Goal: Information Seeking & Learning: Learn about a topic

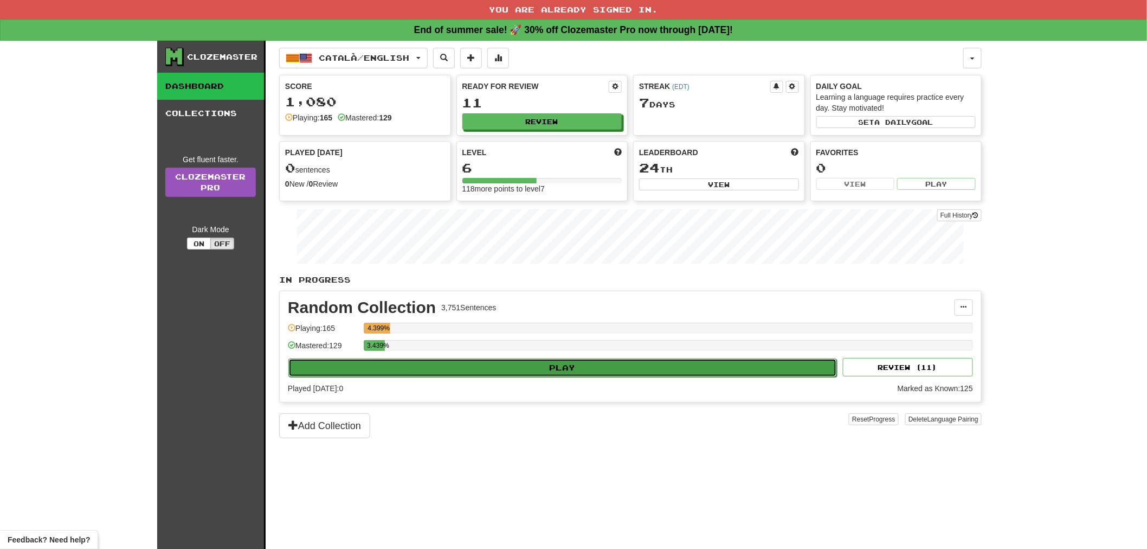
click at [615, 360] on button "Play" at bounding box center [562, 367] width 549 height 18
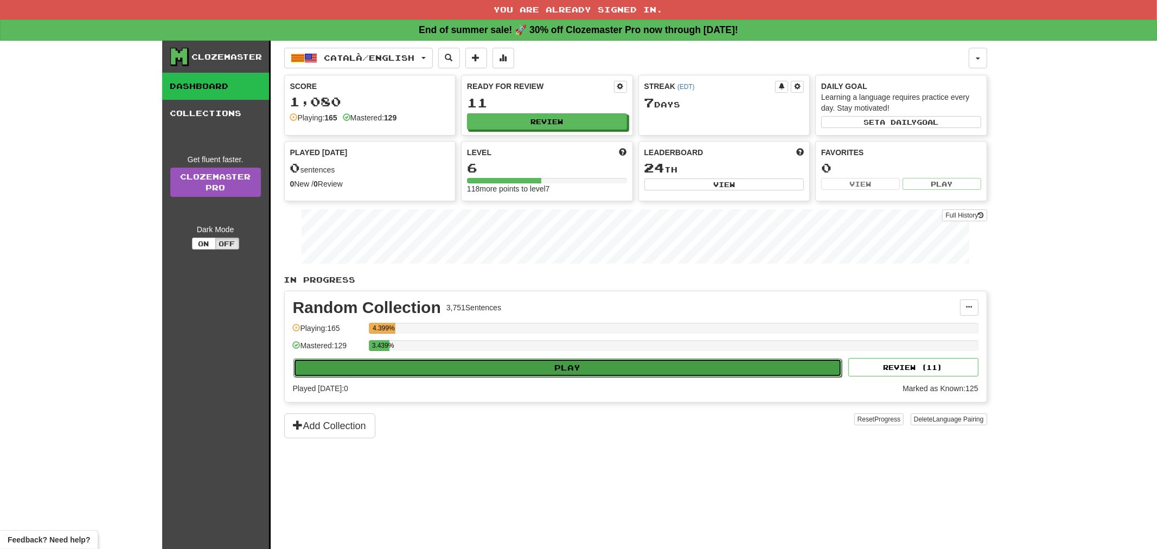
select select "**"
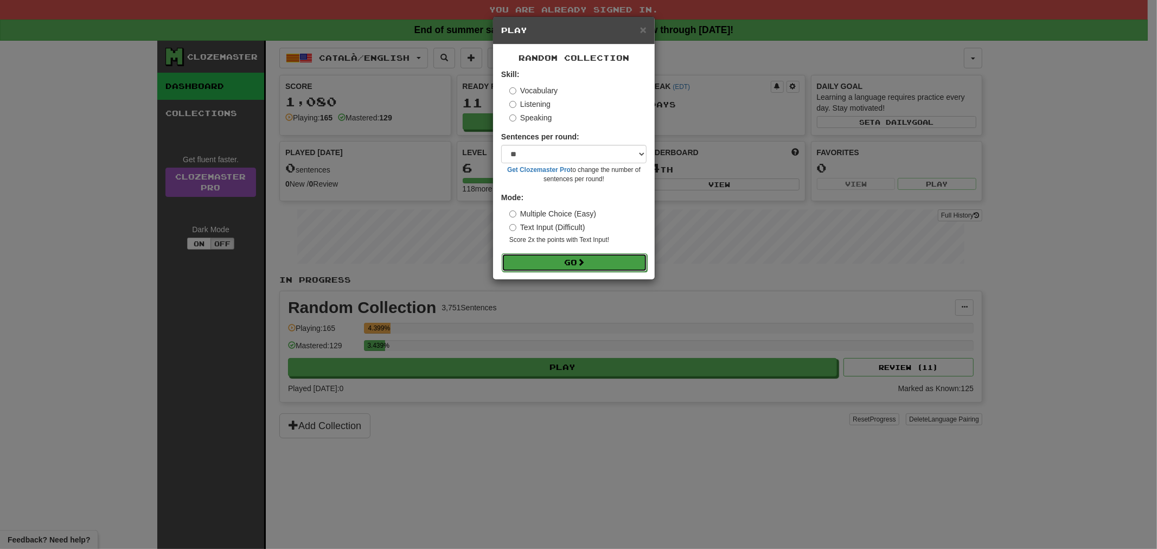
click at [560, 267] on button "Go" at bounding box center [574, 262] width 145 height 18
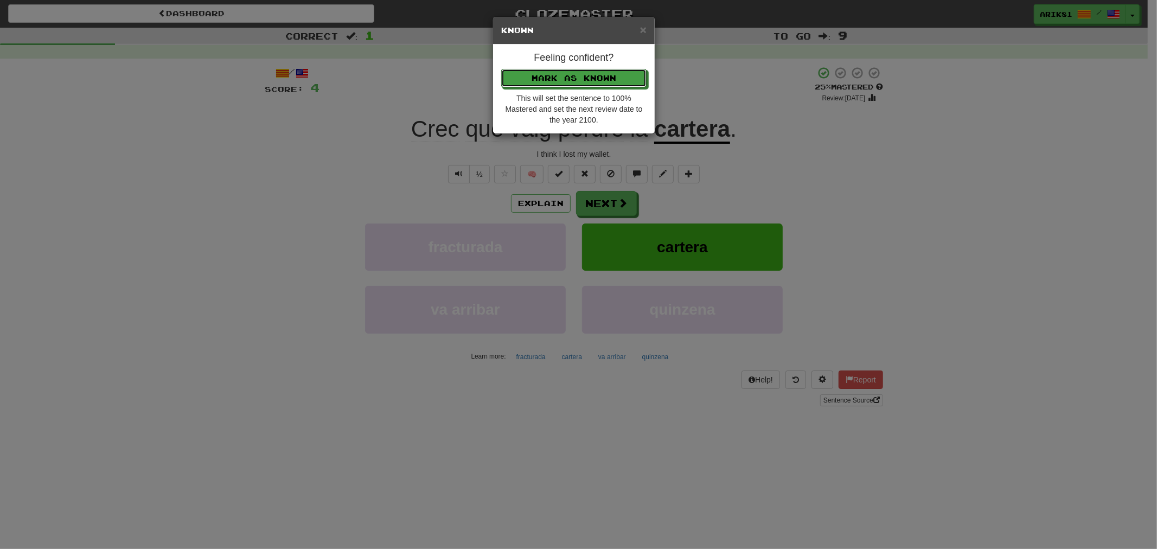
click at [501, 69] on button "Mark as Known" at bounding box center [573, 78] width 145 height 18
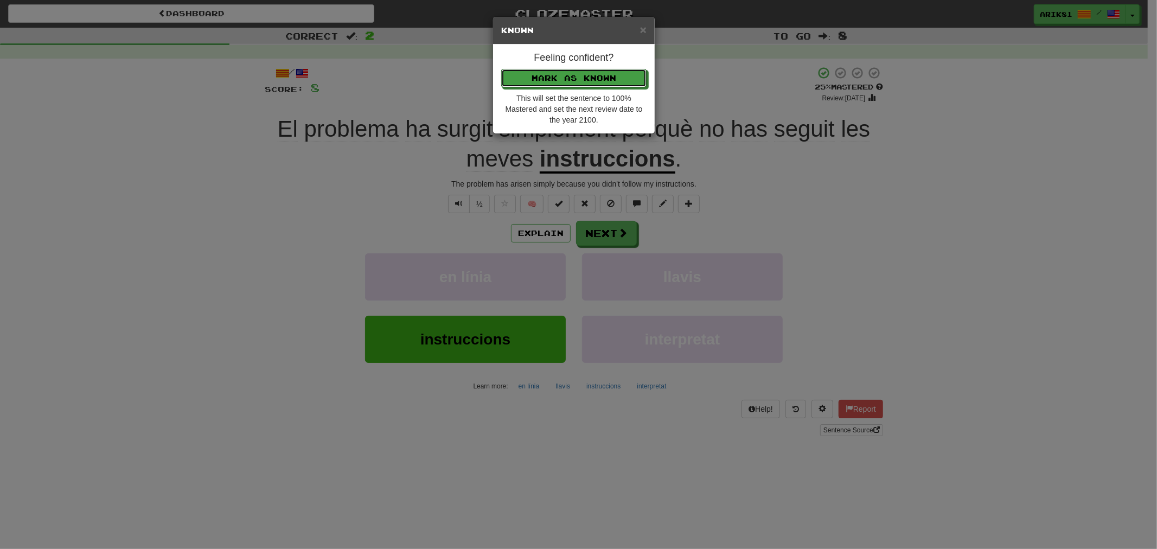
click at [501, 69] on button "Mark as Known" at bounding box center [573, 78] width 145 height 18
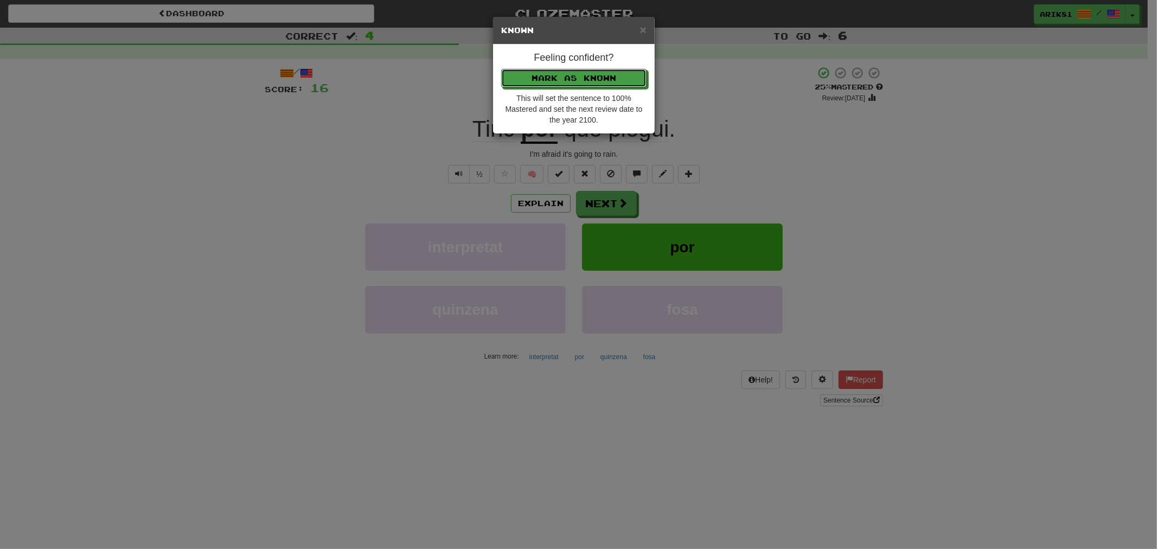
click at [501, 69] on button "Mark as Known" at bounding box center [573, 78] width 145 height 18
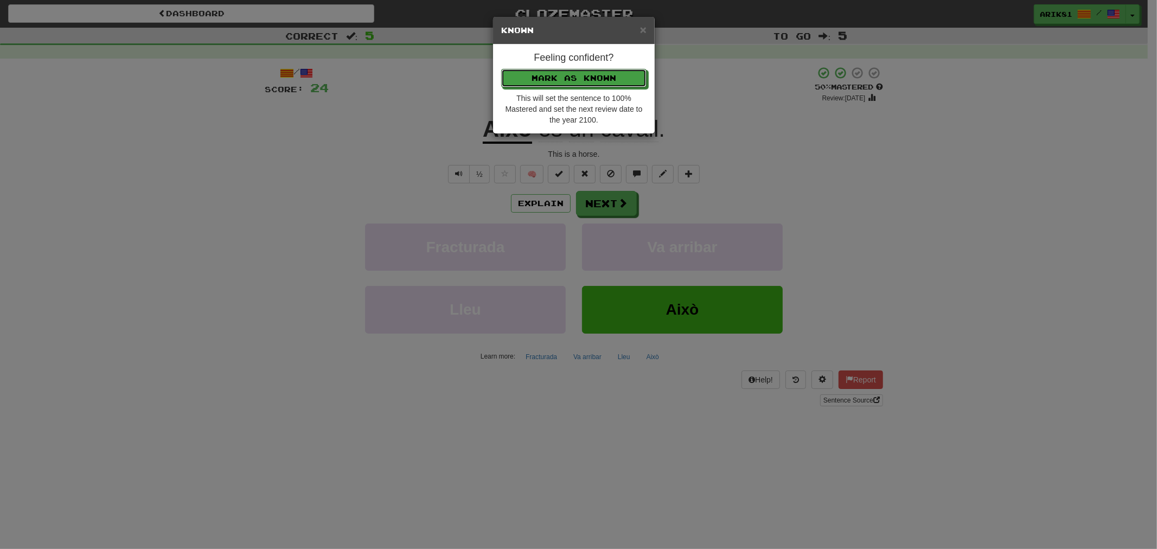
click at [501, 69] on button "Mark as Known" at bounding box center [573, 78] width 145 height 18
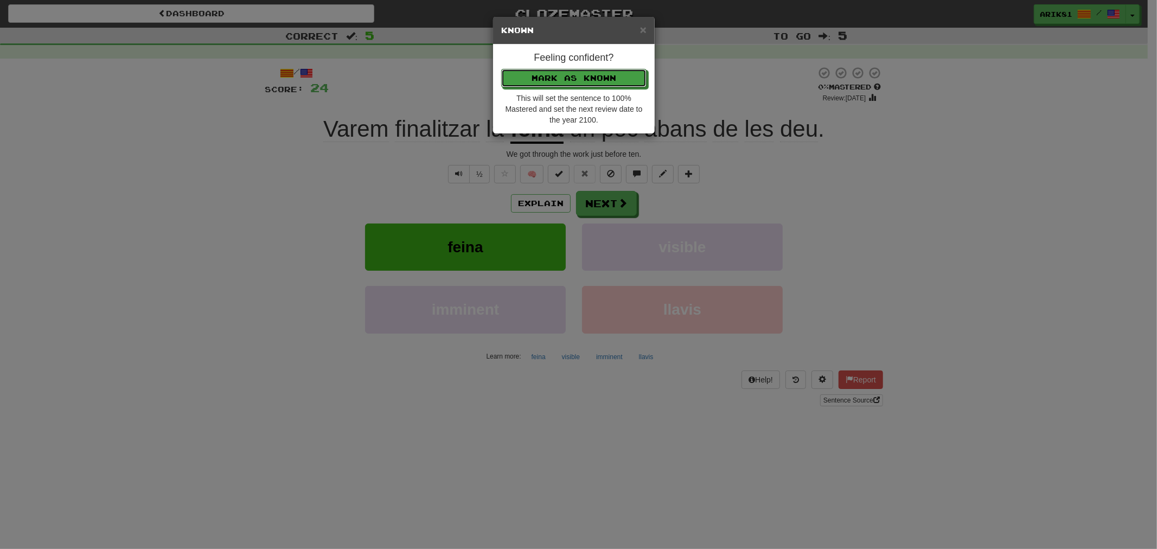
click at [501, 69] on button "Mark as Known" at bounding box center [573, 78] width 145 height 18
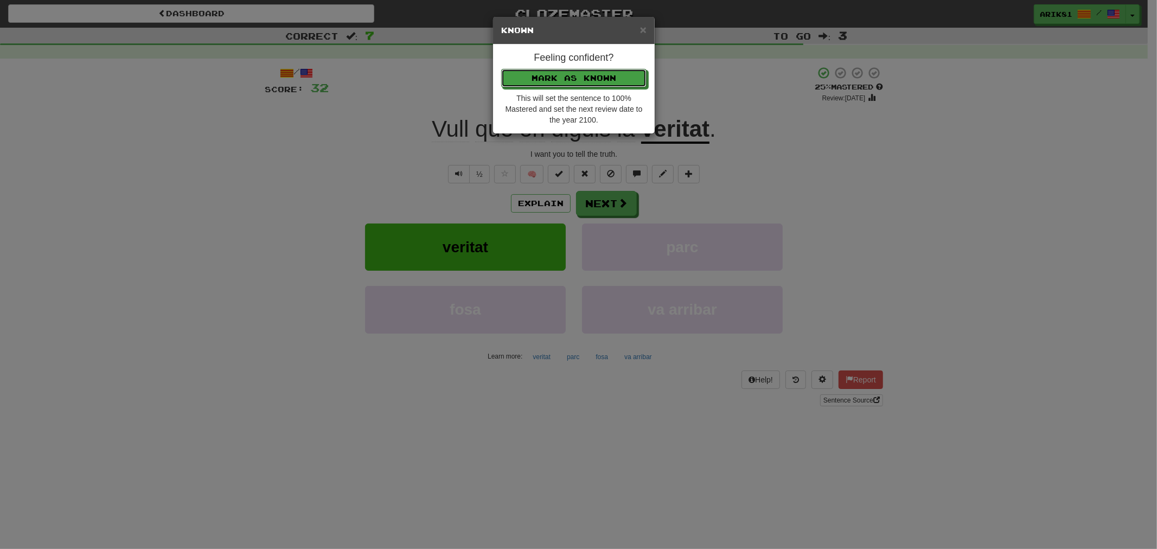
click at [501, 69] on button "Mark as Known" at bounding box center [573, 78] width 145 height 18
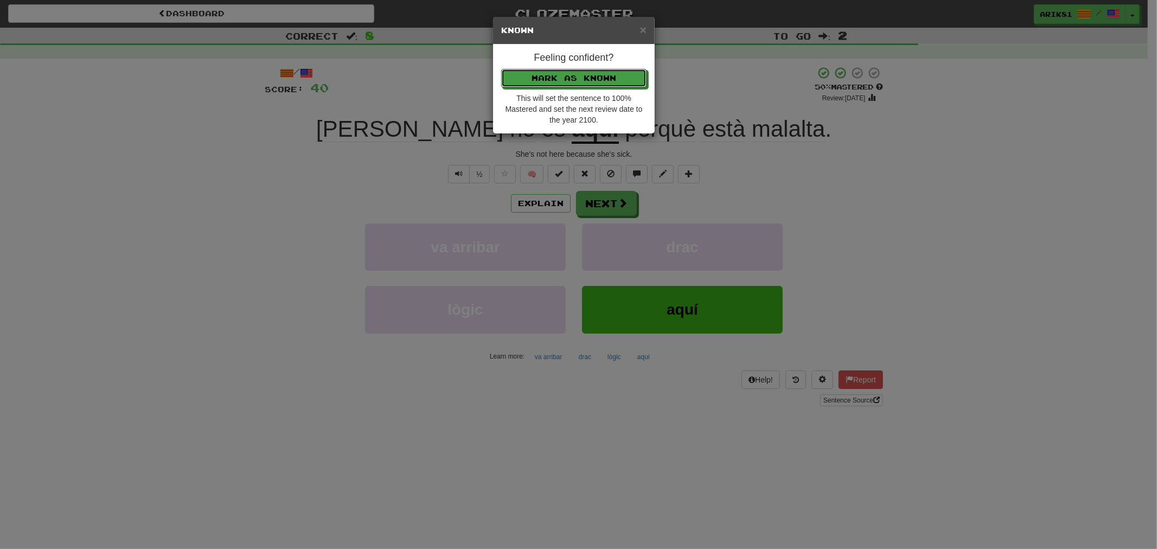
click at [501, 69] on button "Mark as Known" at bounding box center [573, 78] width 145 height 18
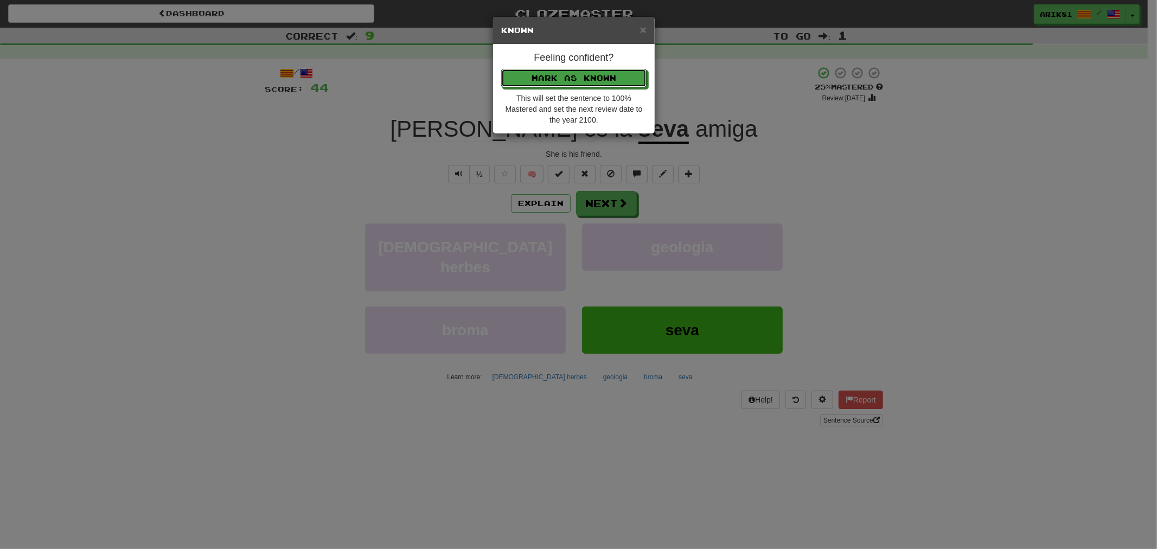
click at [501, 69] on button "Mark as Known" at bounding box center [573, 78] width 145 height 18
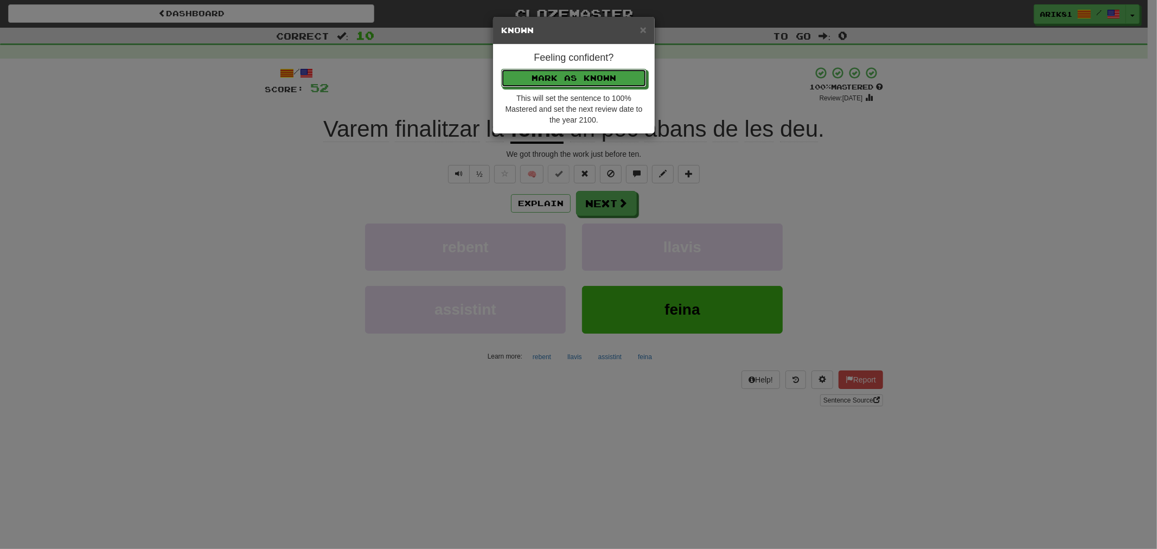
click at [501, 69] on button "Mark as Known" at bounding box center [573, 78] width 145 height 18
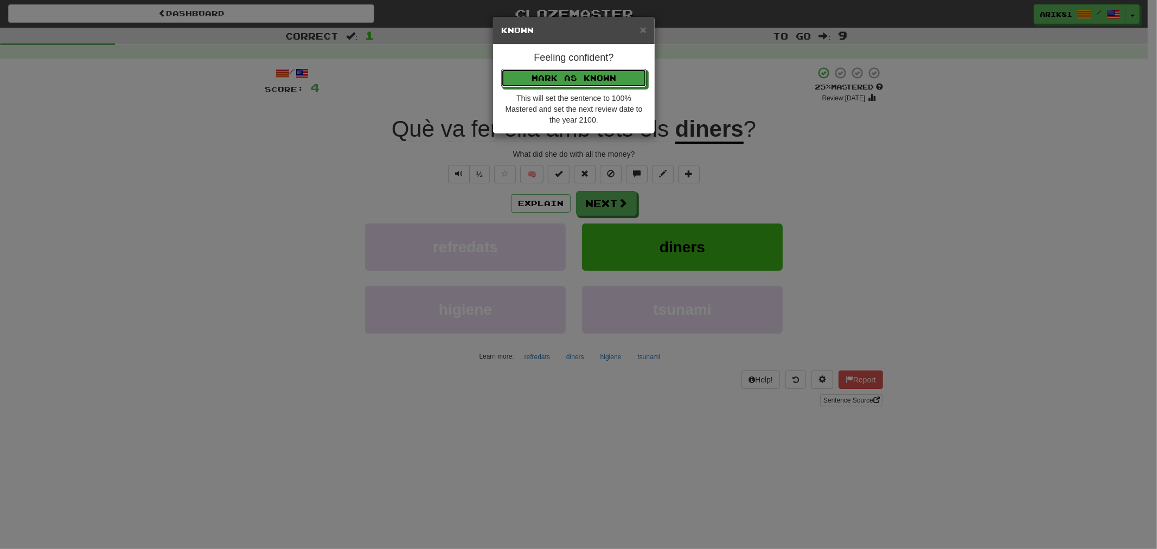
click at [501, 69] on button "Mark as Known" at bounding box center [573, 78] width 145 height 18
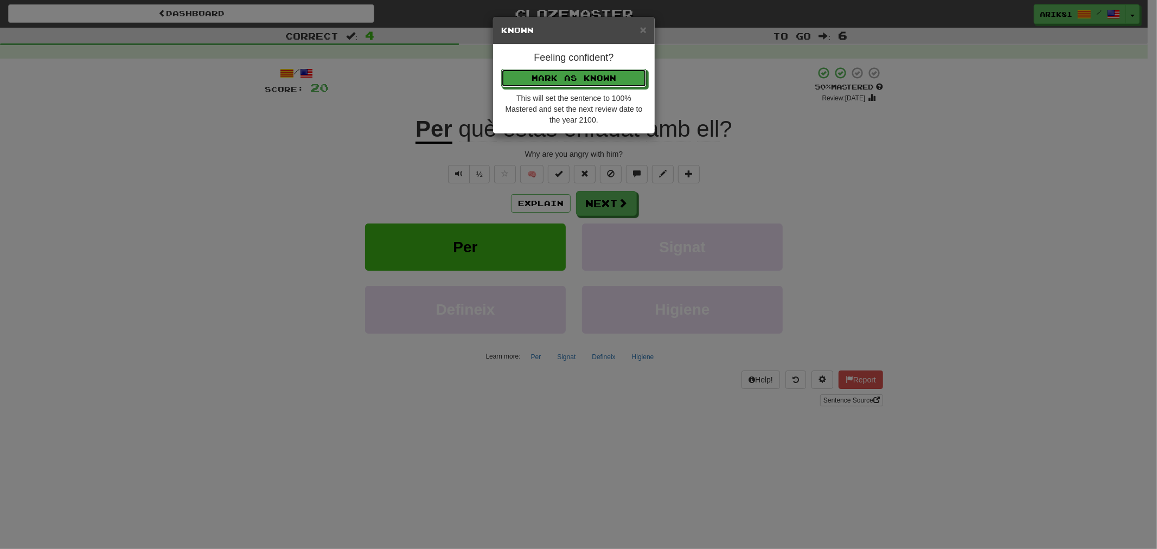
click at [501, 69] on button "Mark as Known" at bounding box center [573, 78] width 145 height 18
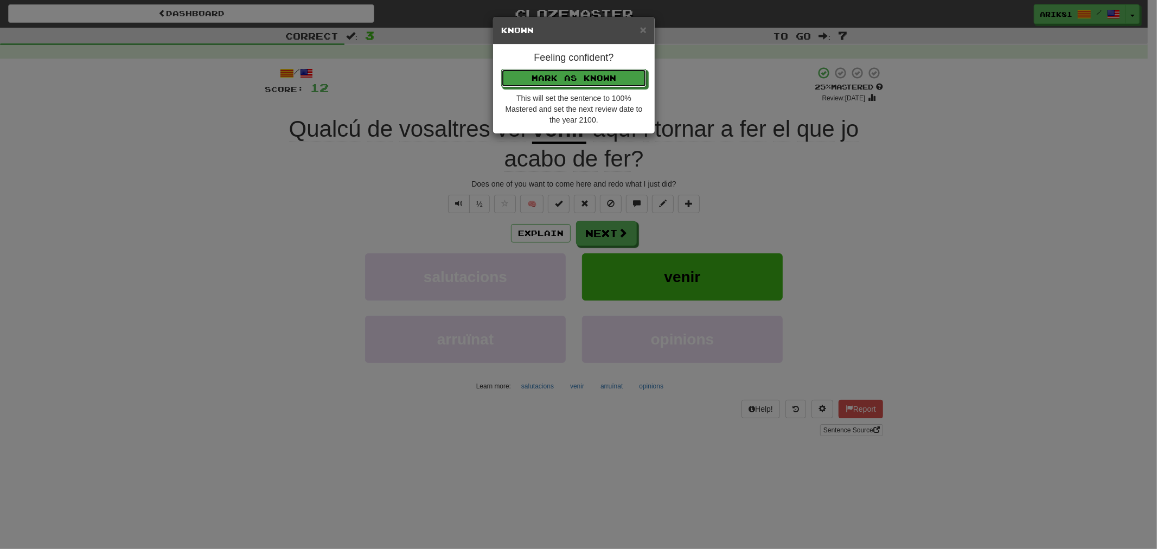
click at [501, 69] on button "Mark as Known" at bounding box center [573, 78] width 145 height 18
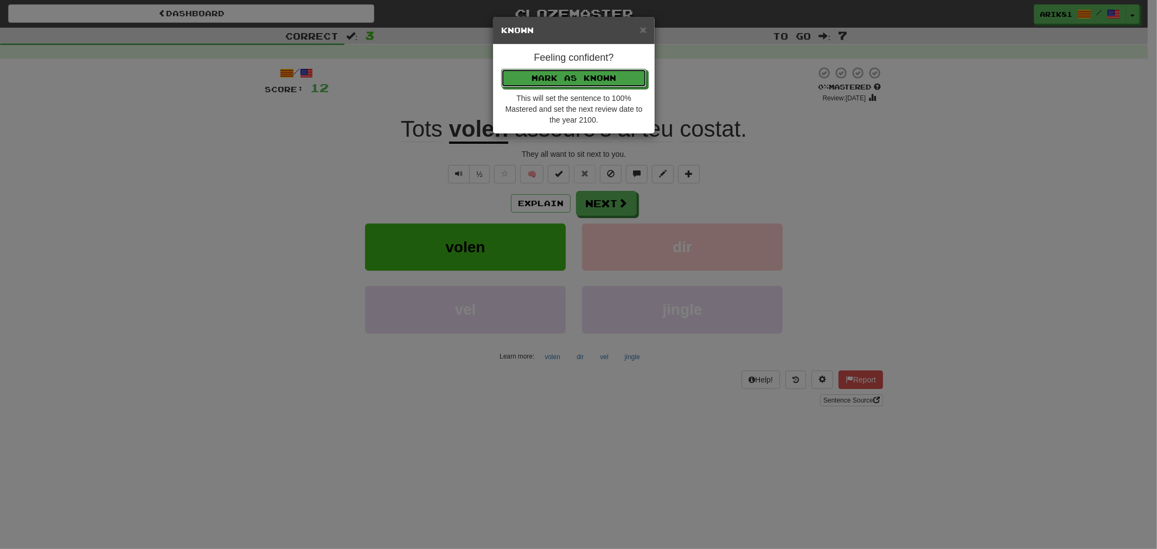
click at [501, 69] on button "Mark as Known" at bounding box center [573, 78] width 145 height 18
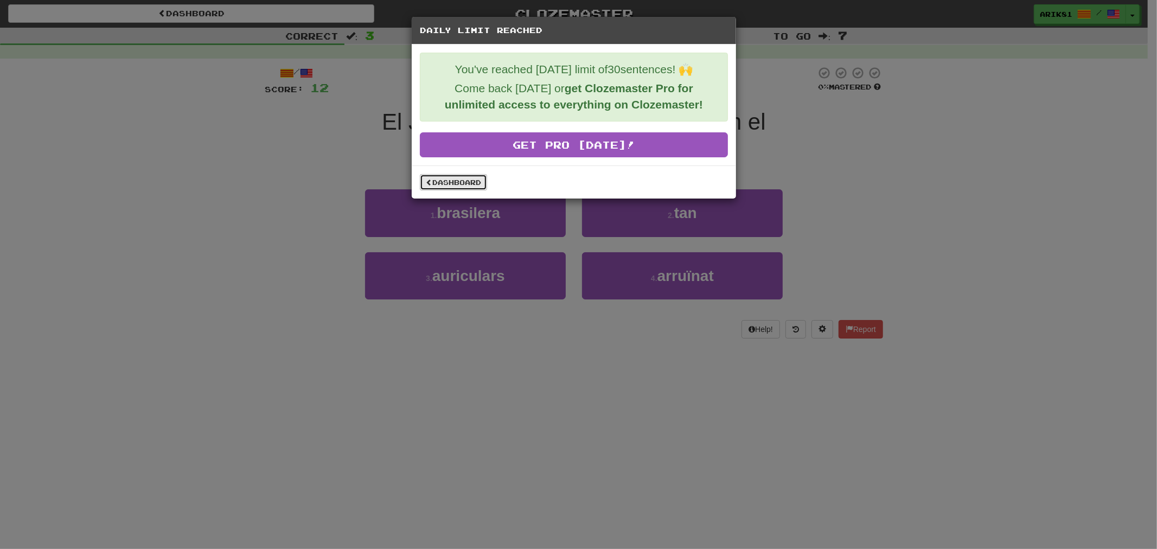
click at [434, 179] on link "Dashboard" at bounding box center [453, 182] width 67 height 16
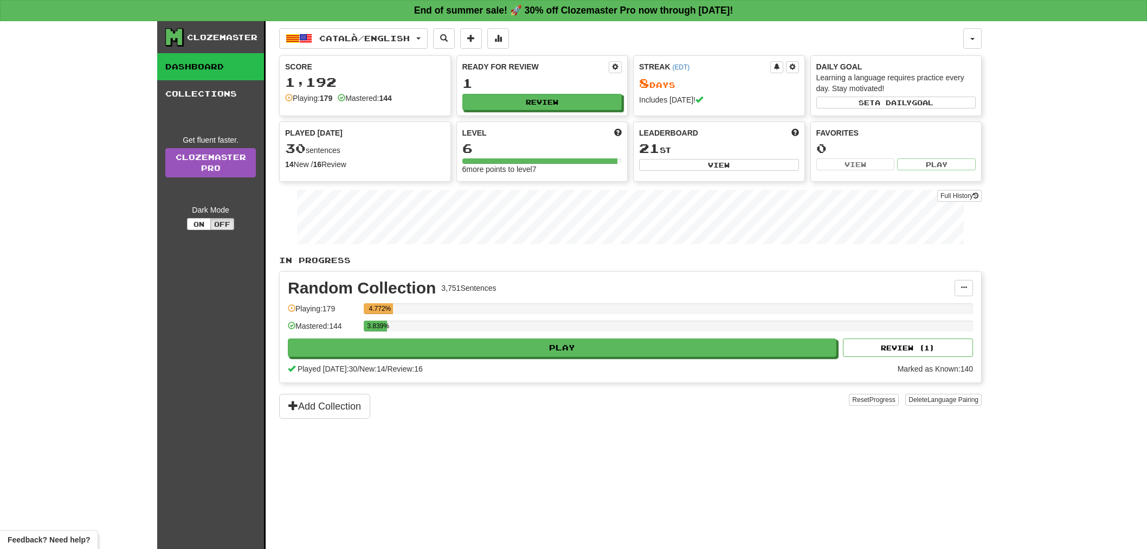
click at [413, 46] on button "Català / English" at bounding box center [353, 38] width 149 height 21
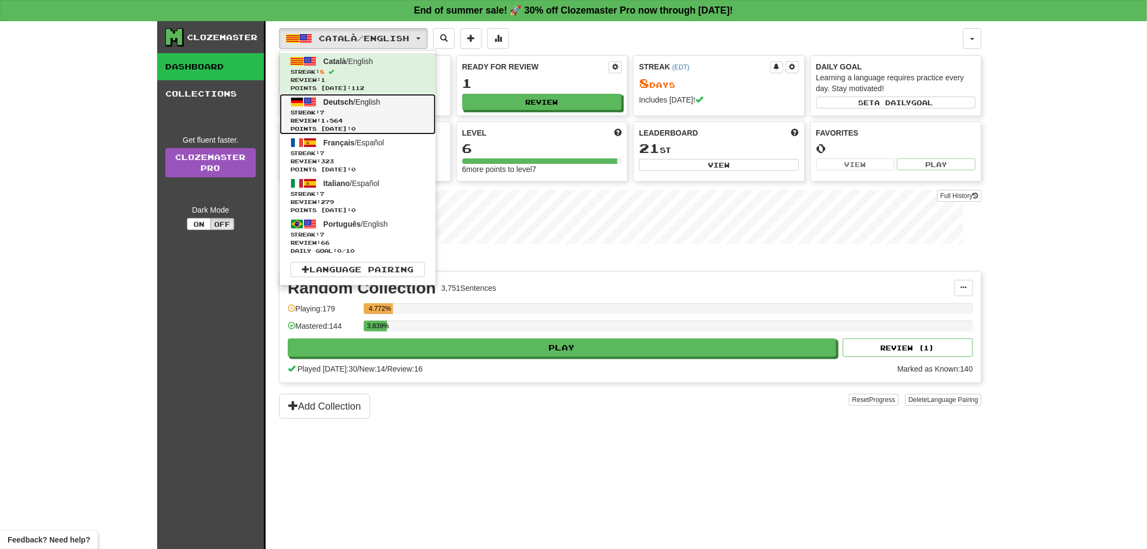
click at [386, 120] on span "Review: 1,564" at bounding box center [358, 121] width 134 height 8
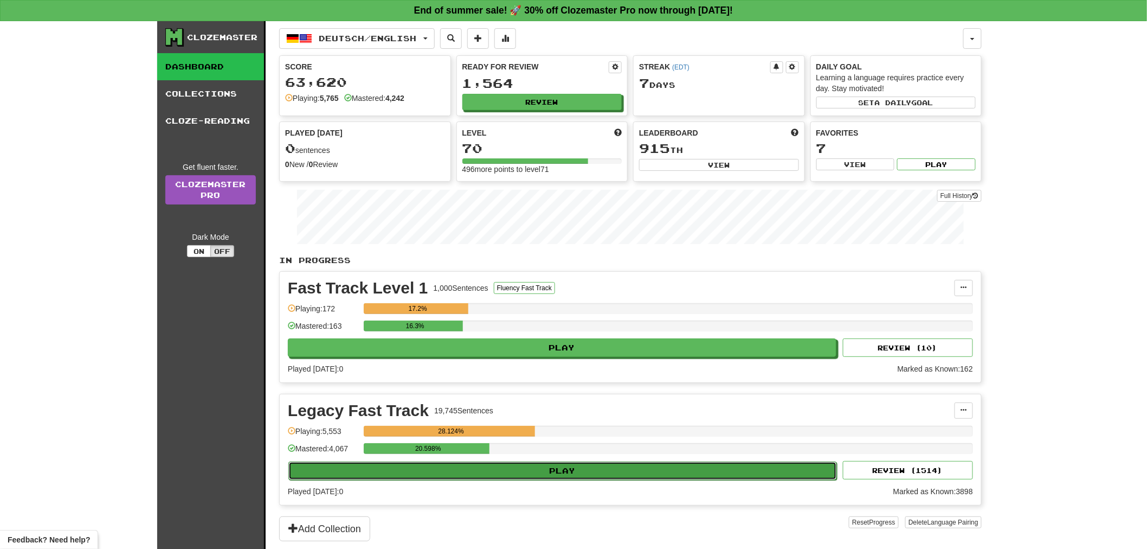
click at [563, 472] on button "Play" at bounding box center [562, 470] width 549 height 18
select select "**"
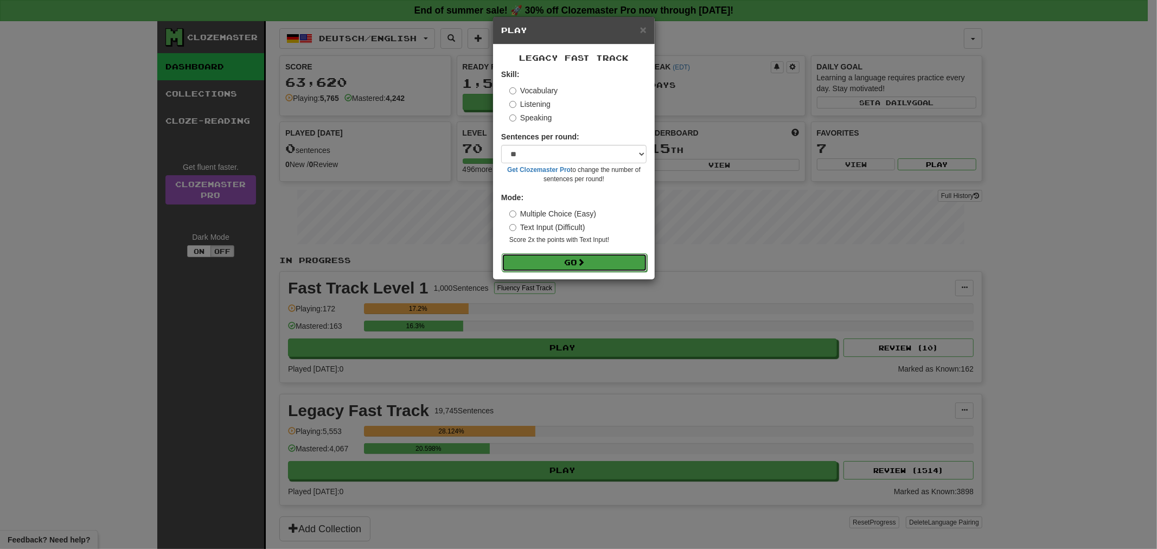
click at [635, 264] on button "Go" at bounding box center [574, 262] width 145 height 18
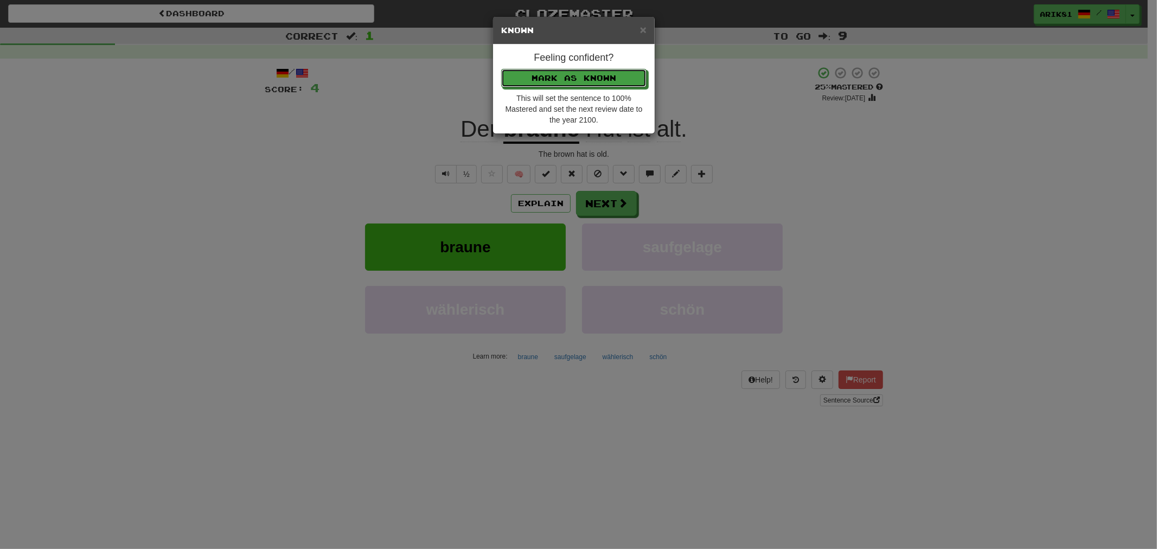
click at [501, 69] on button "Mark as Known" at bounding box center [573, 78] width 145 height 18
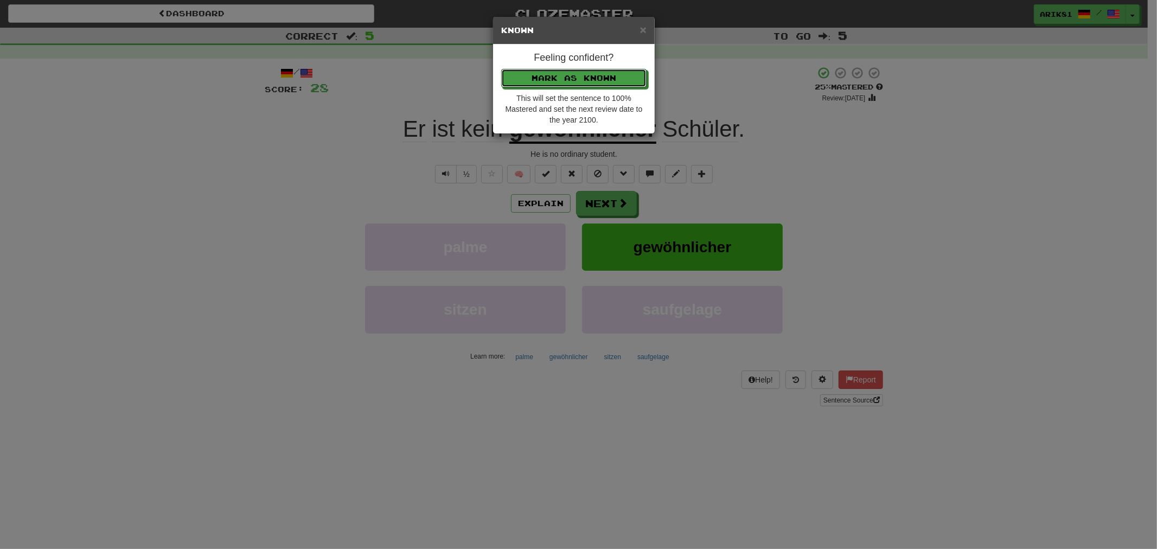
click at [501, 69] on button "Mark as Known" at bounding box center [573, 78] width 145 height 18
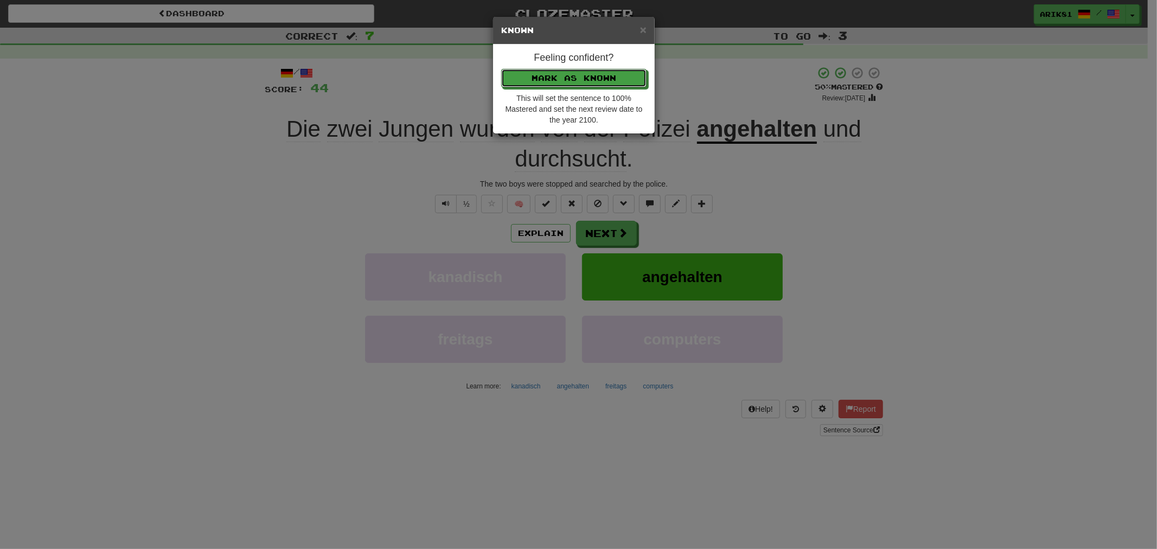
click at [501, 69] on button "Mark as Known" at bounding box center [573, 78] width 145 height 18
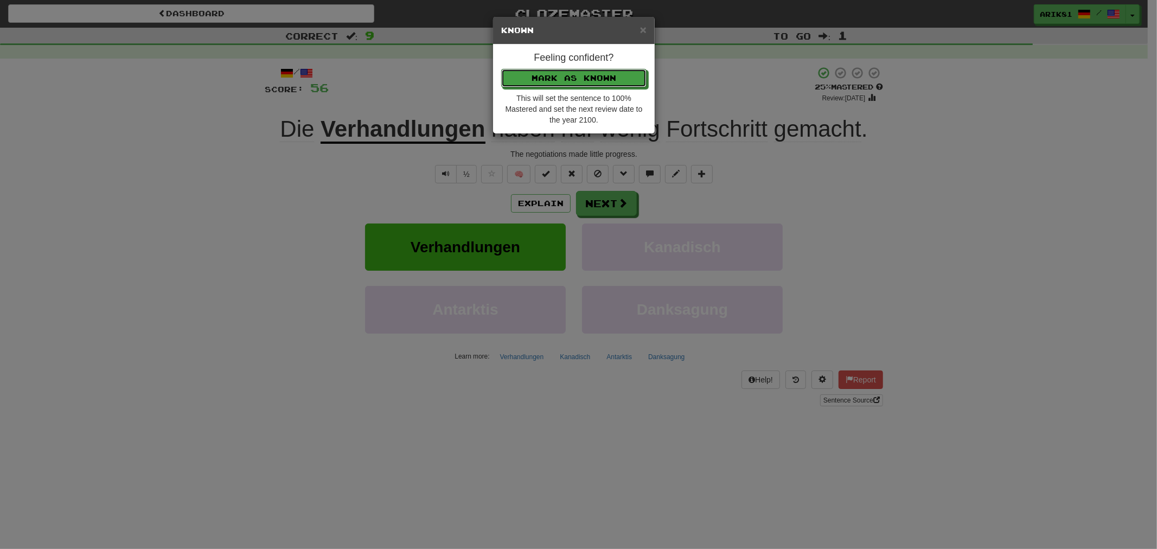
click at [501, 69] on button "Mark as Known" at bounding box center [573, 78] width 145 height 18
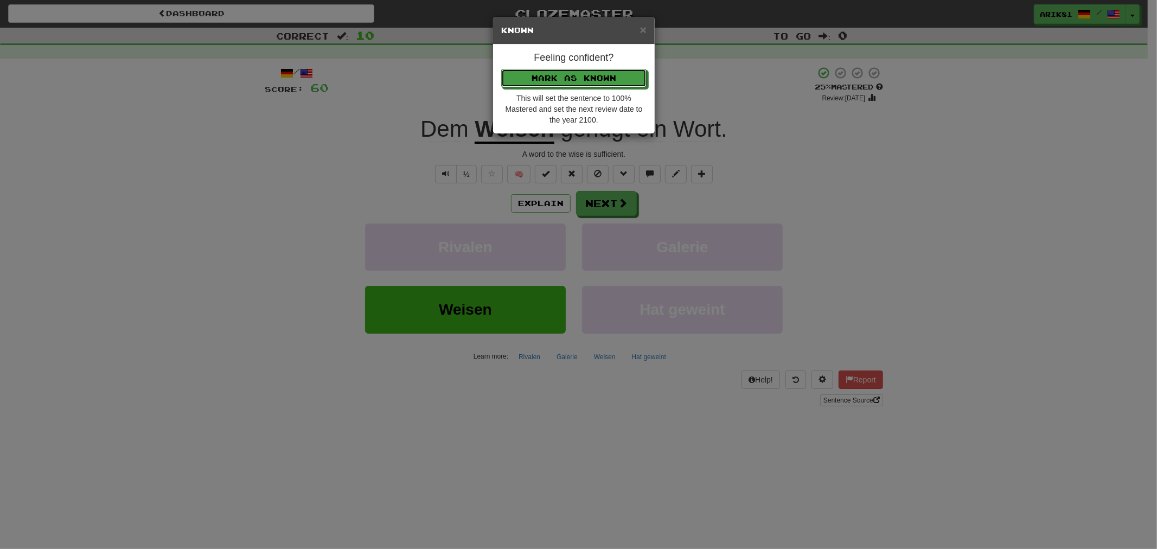
click at [501, 69] on button "Mark as Known" at bounding box center [573, 78] width 145 height 18
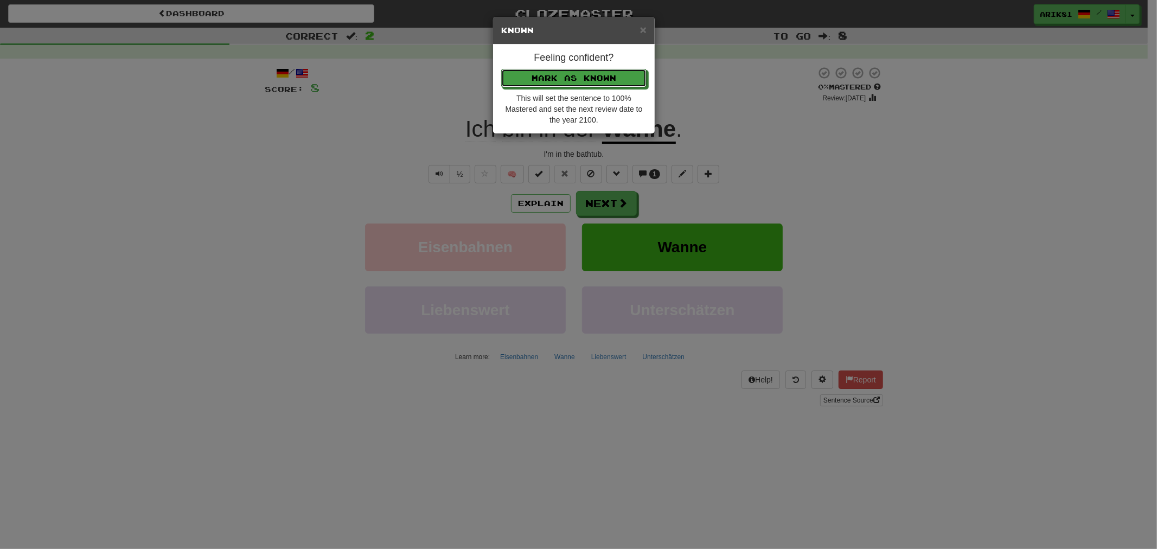
click at [501, 69] on button "Mark as Known" at bounding box center [573, 78] width 145 height 18
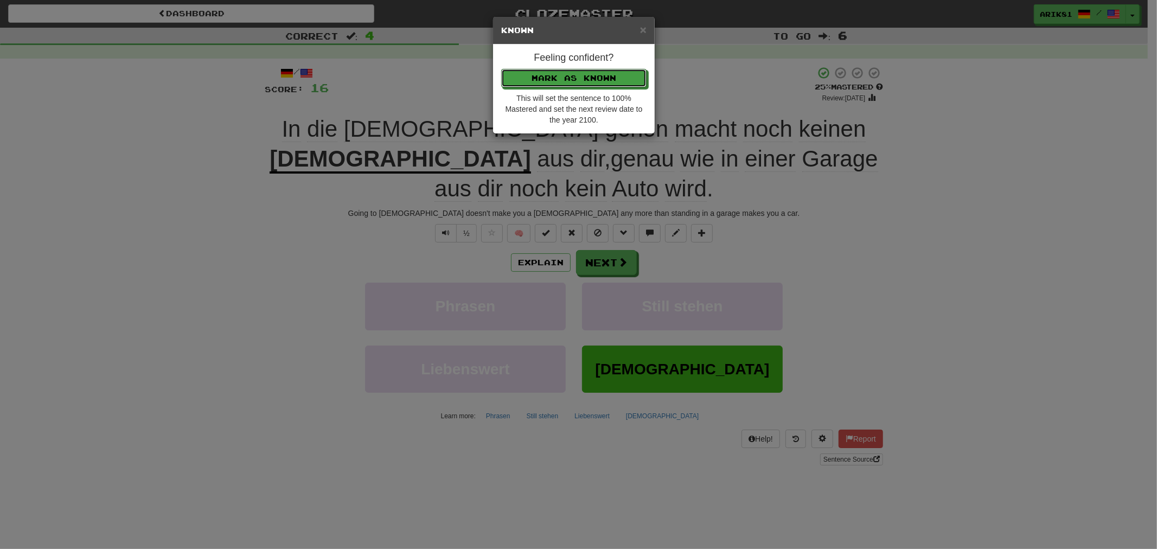
click at [501, 69] on button "Mark as Known" at bounding box center [573, 78] width 145 height 18
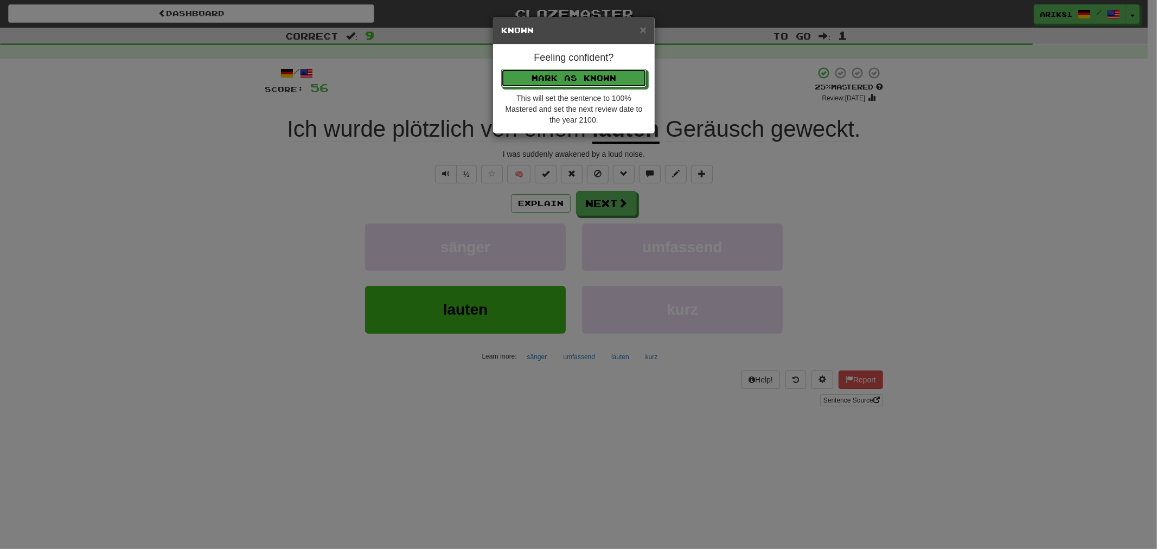
click at [501, 69] on button "Mark as Known" at bounding box center [573, 78] width 145 height 18
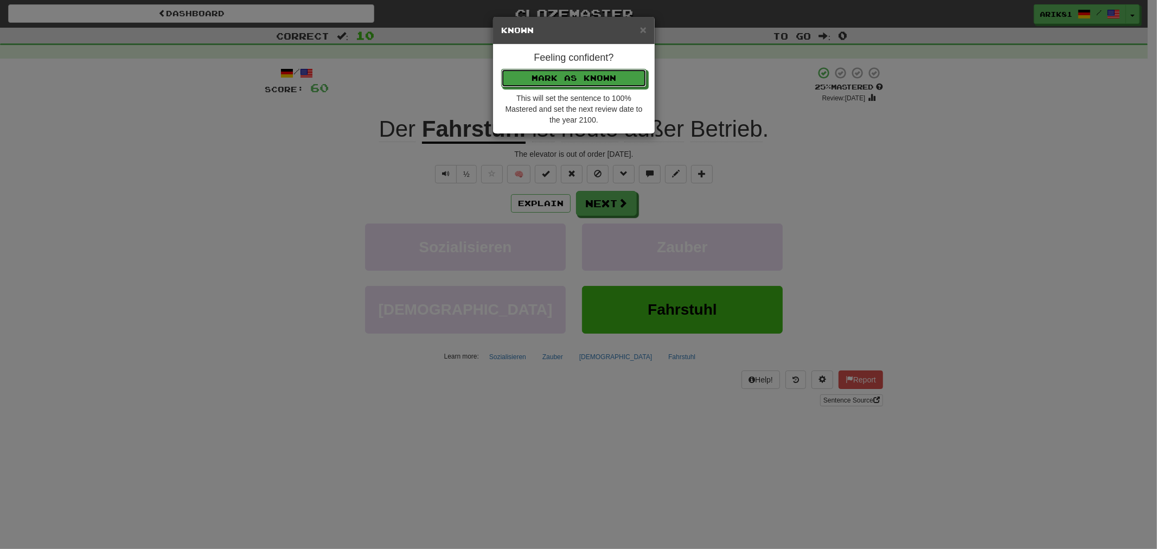
click at [501, 69] on button "Mark as Known" at bounding box center [573, 78] width 145 height 18
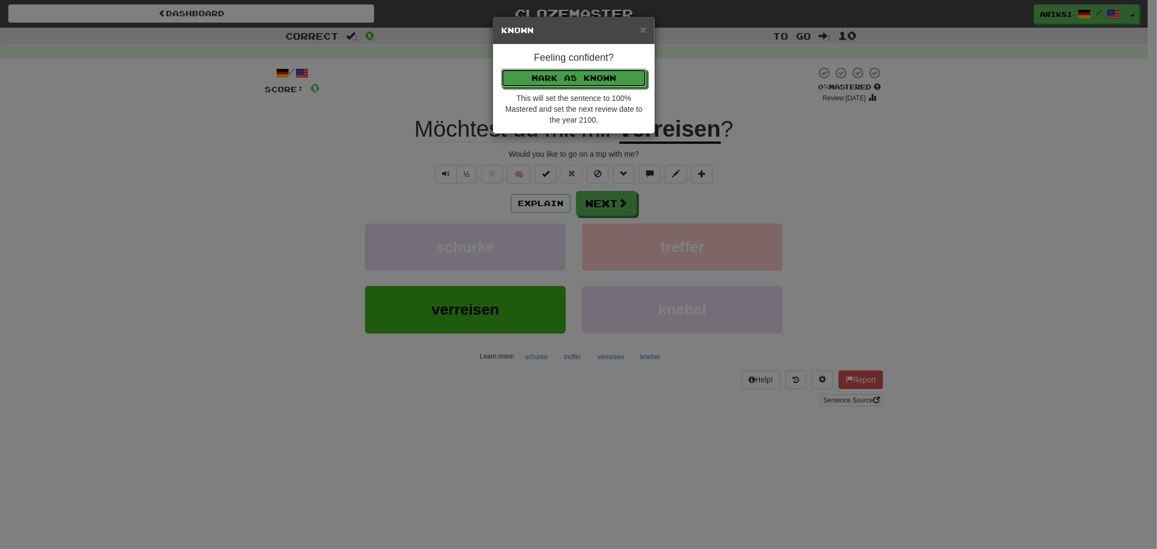
click at [501, 69] on button "Mark as Known" at bounding box center [573, 78] width 145 height 18
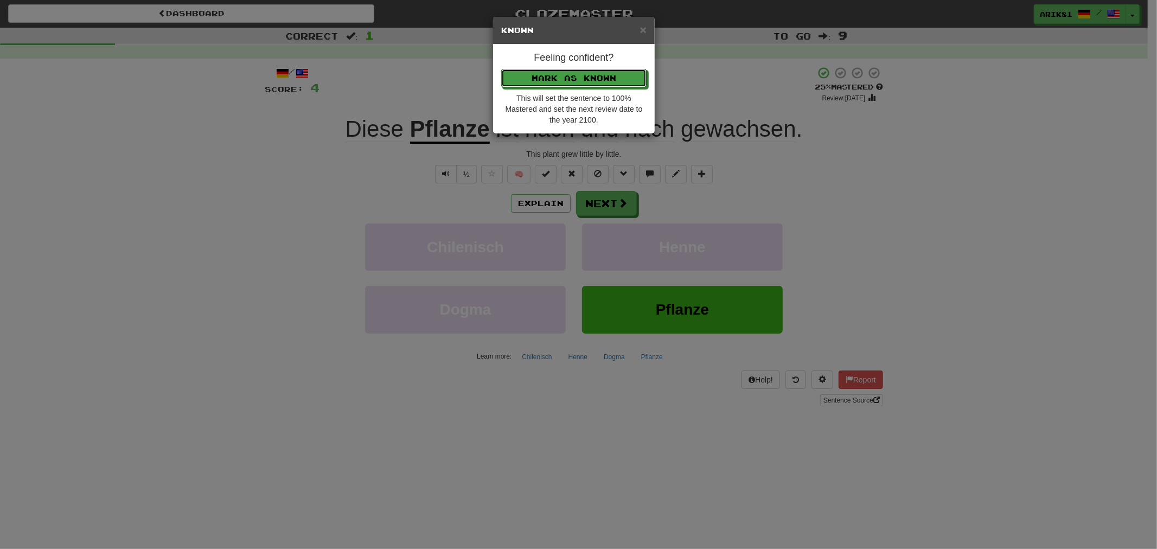
click at [501, 69] on button "Mark as Known" at bounding box center [573, 78] width 145 height 18
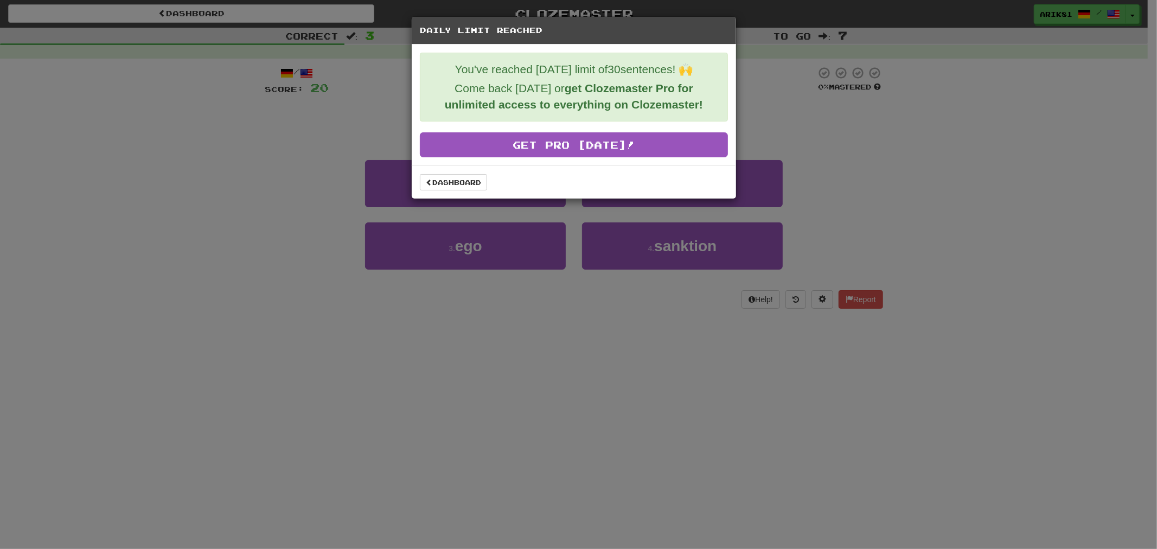
click at [451, 169] on div "Dashboard" at bounding box center [574, 181] width 324 height 33
click at [420, 180] on link "Dashboard" at bounding box center [453, 182] width 67 height 16
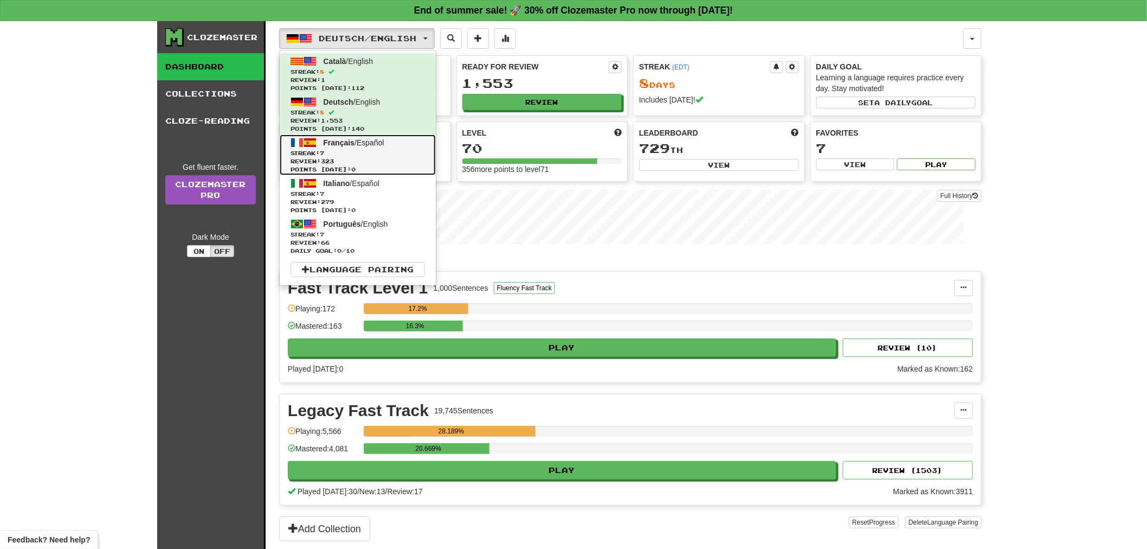
click at [335, 163] on span "Review: 323" at bounding box center [358, 161] width 134 height 8
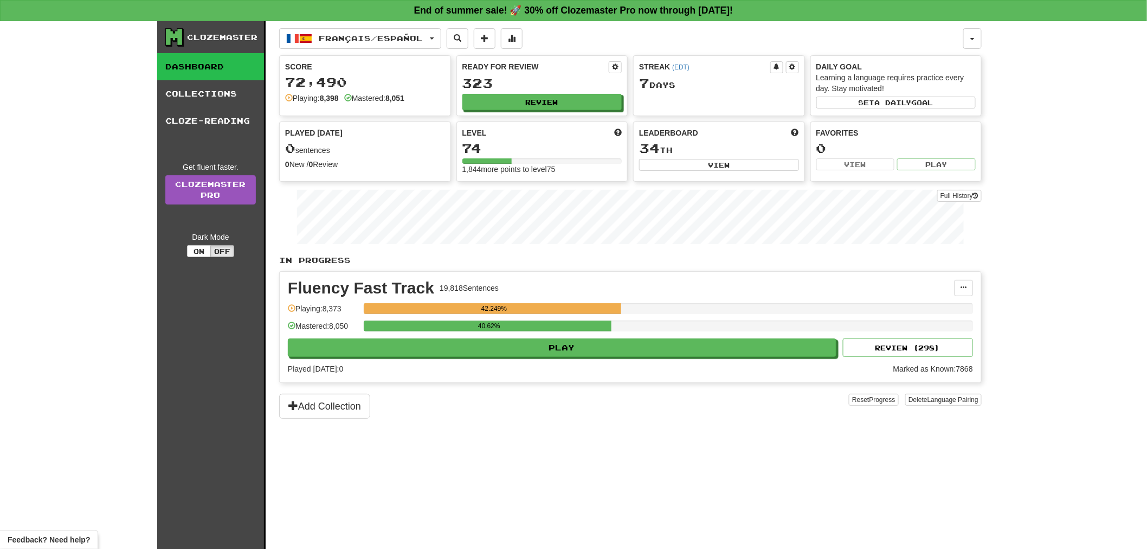
click at [716, 363] on div "Fluency Fast Track 19,818 Sentences Manage Sentences Unpin from Dashboard Playi…" at bounding box center [631, 327] width 702 height 111
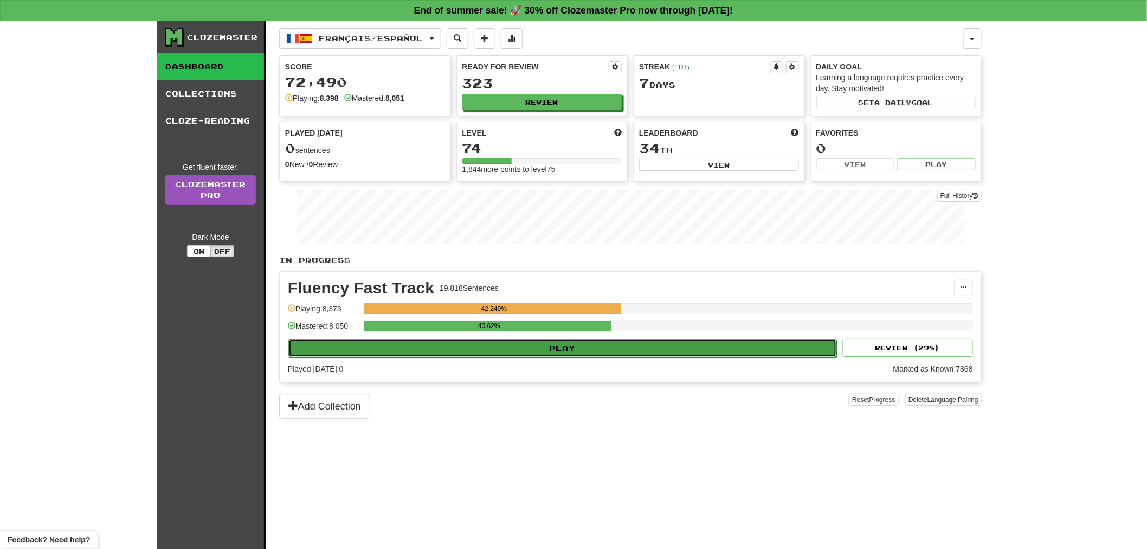
click at [738, 351] on button "Play" at bounding box center [562, 348] width 549 height 18
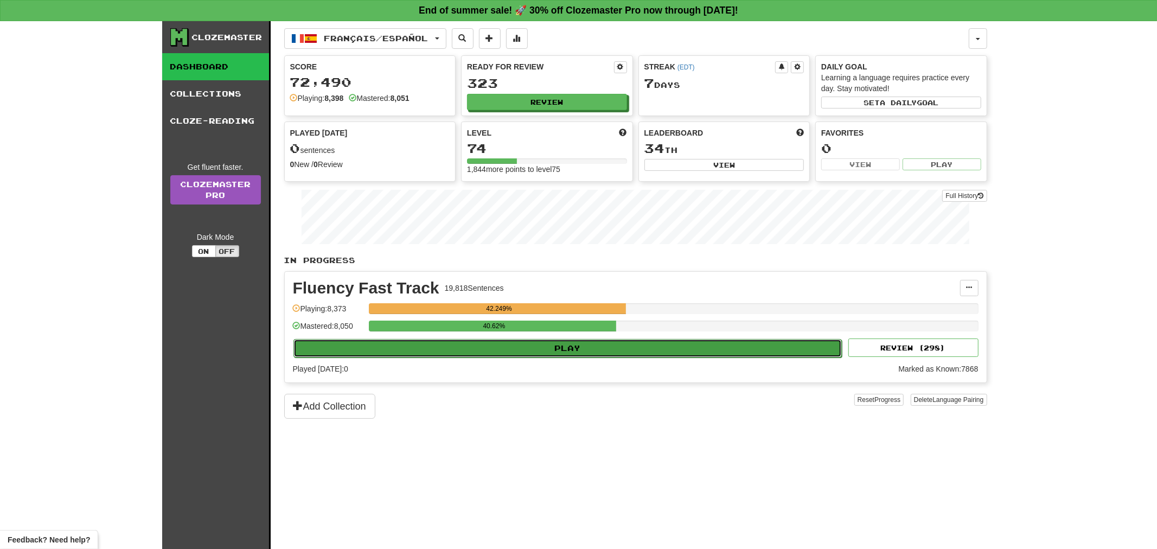
select select "**"
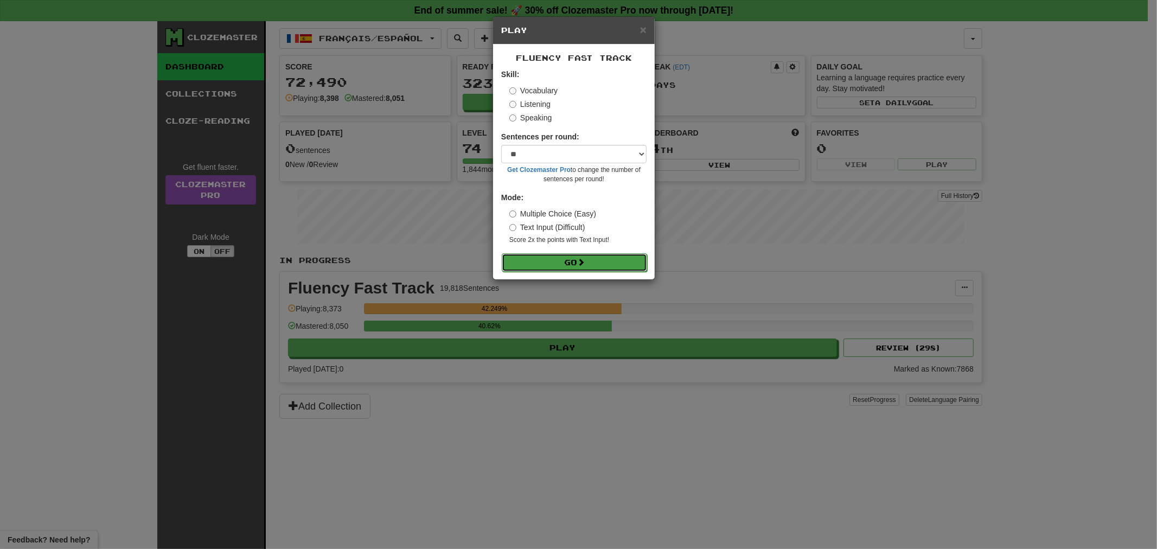
click at [631, 259] on button "Go" at bounding box center [574, 262] width 145 height 18
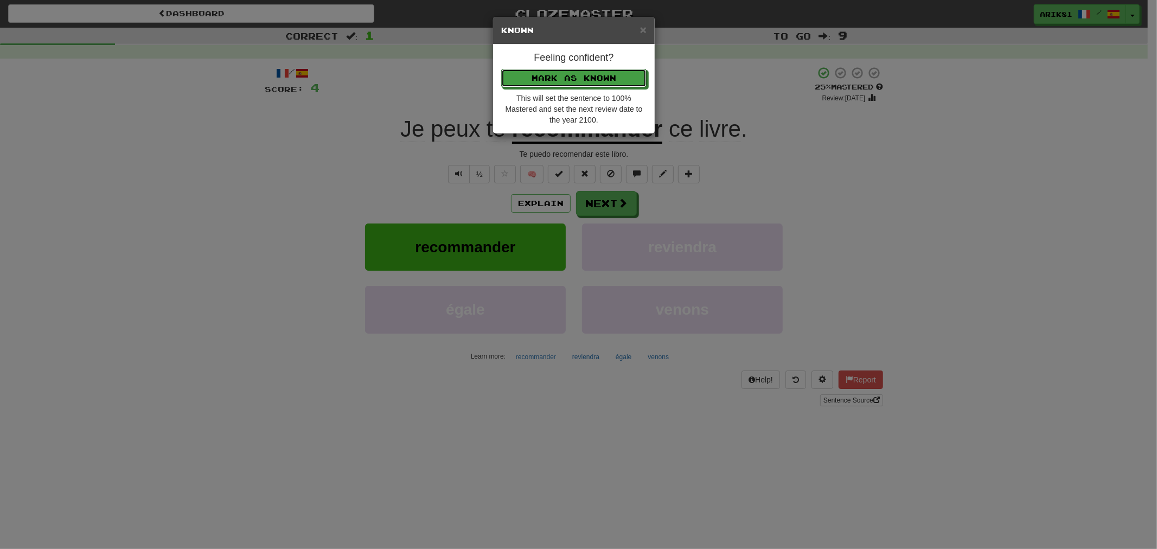
click at [501, 69] on button "Mark as Known" at bounding box center [573, 78] width 145 height 18
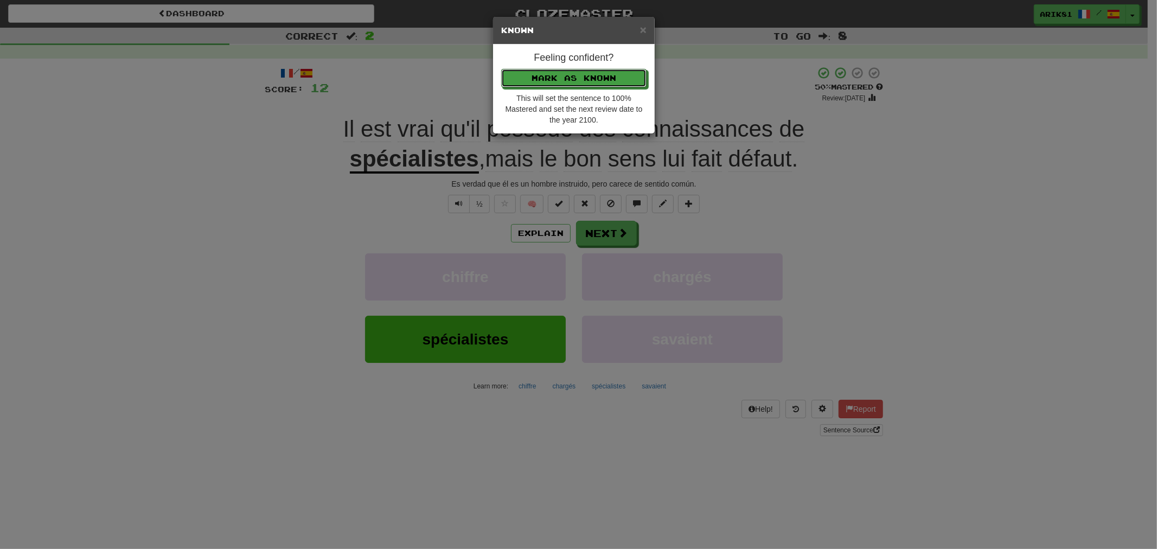
click at [501, 69] on button "Mark as Known" at bounding box center [573, 78] width 145 height 18
click button "Mark as Known" at bounding box center [573, 78] width 145 height 18
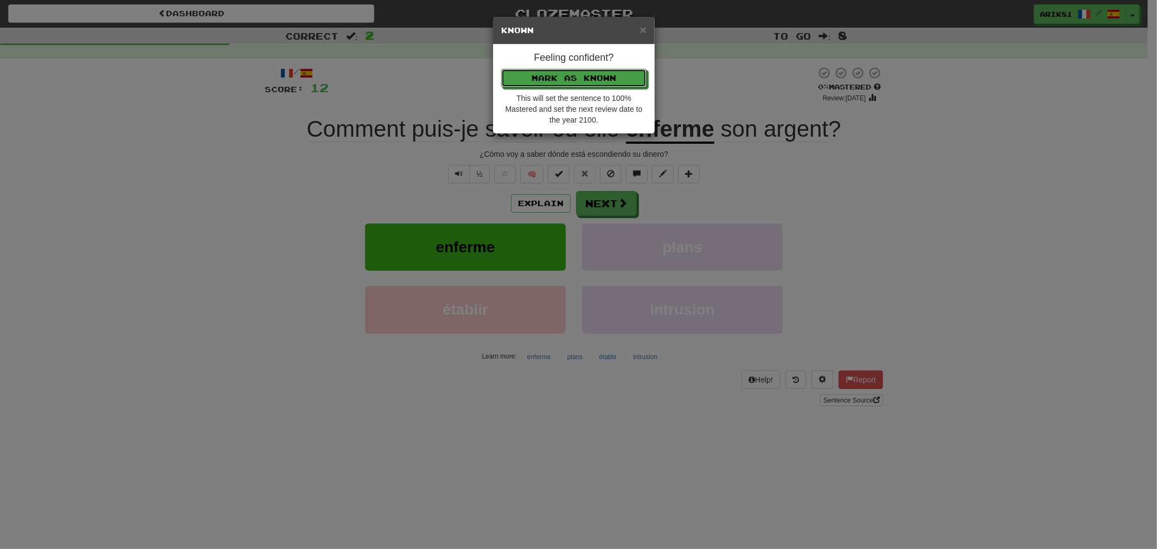
click at [501, 69] on button "Mark as Known" at bounding box center [573, 78] width 145 height 18
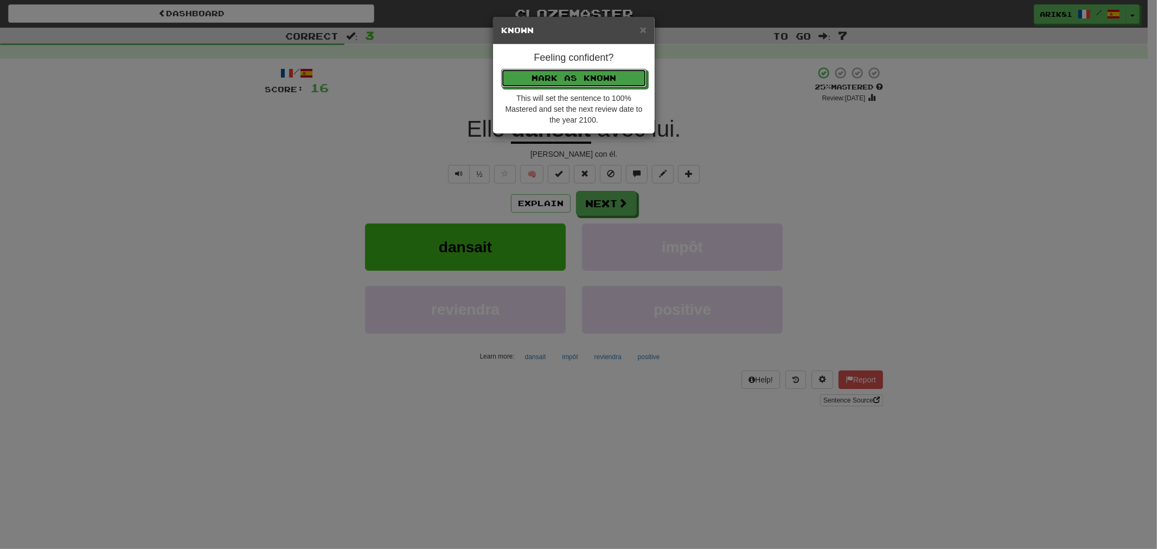
click at [501, 69] on button "Mark as Known" at bounding box center [573, 78] width 145 height 18
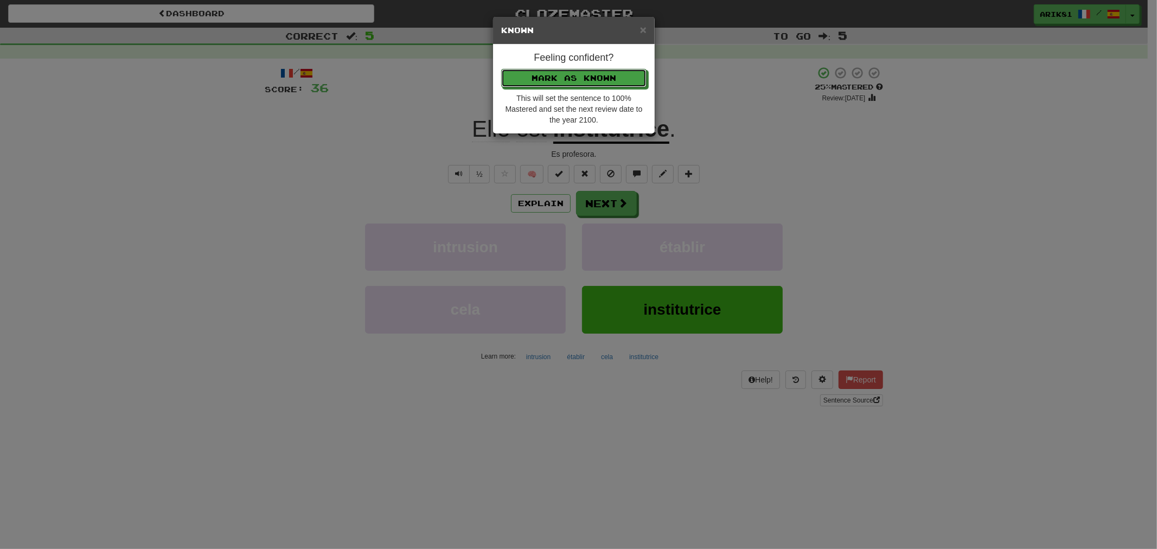
click at [501, 69] on button "Mark as Known" at bounding box center [573, 78] width 145 height 18
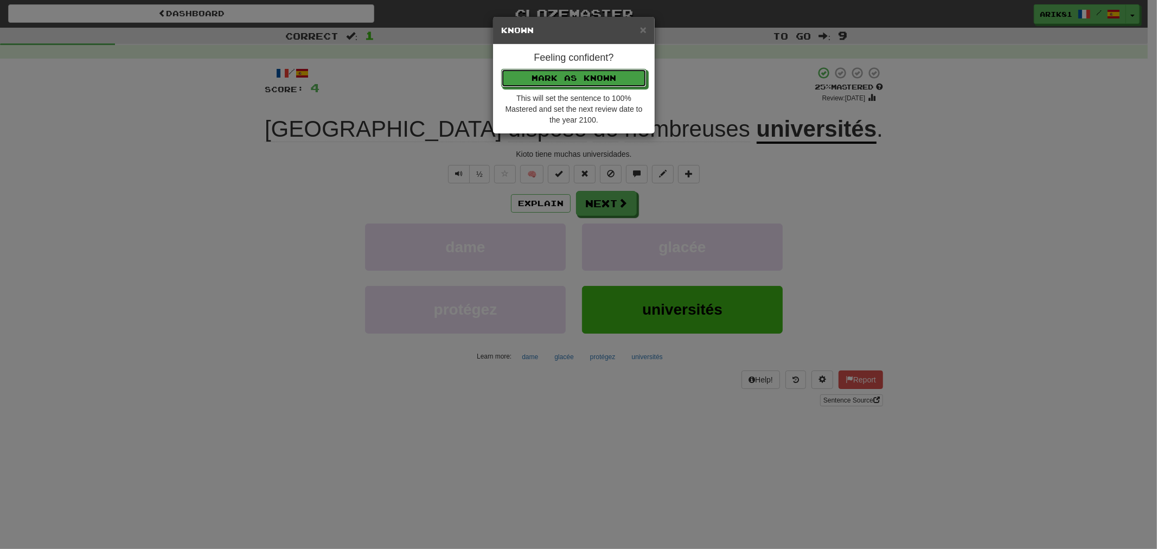
click at [501, 69] on button "Mark as Known" at bounding box center [573, 78] width 145 height 18
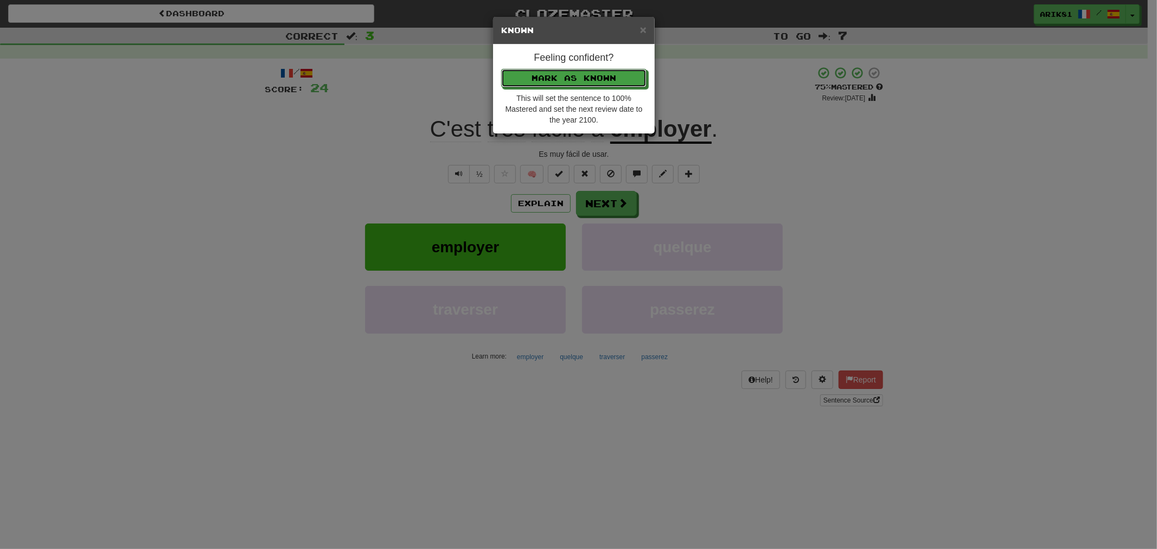
click at [501, 69] on button "Mark as Known" at bounding box center [573, 78] width 145 height 18
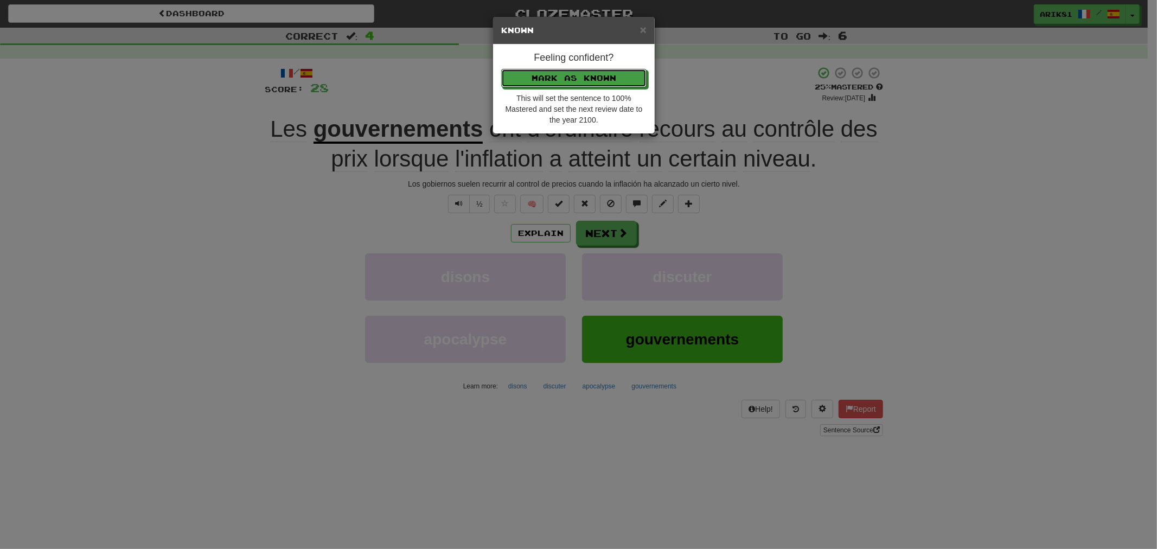
click at [501, 69] on button "Mark as Known" at bounding box center [573, 78] width 145 height 18
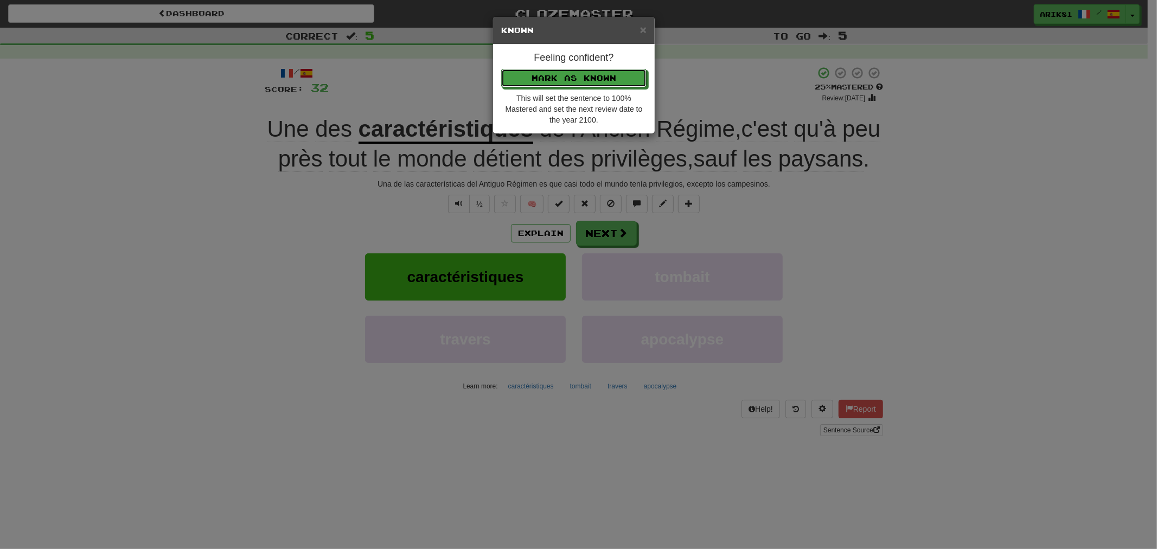
click at [501, 69] on button "Mark as Known" at bounding box center [573, 78] width 145 height 18
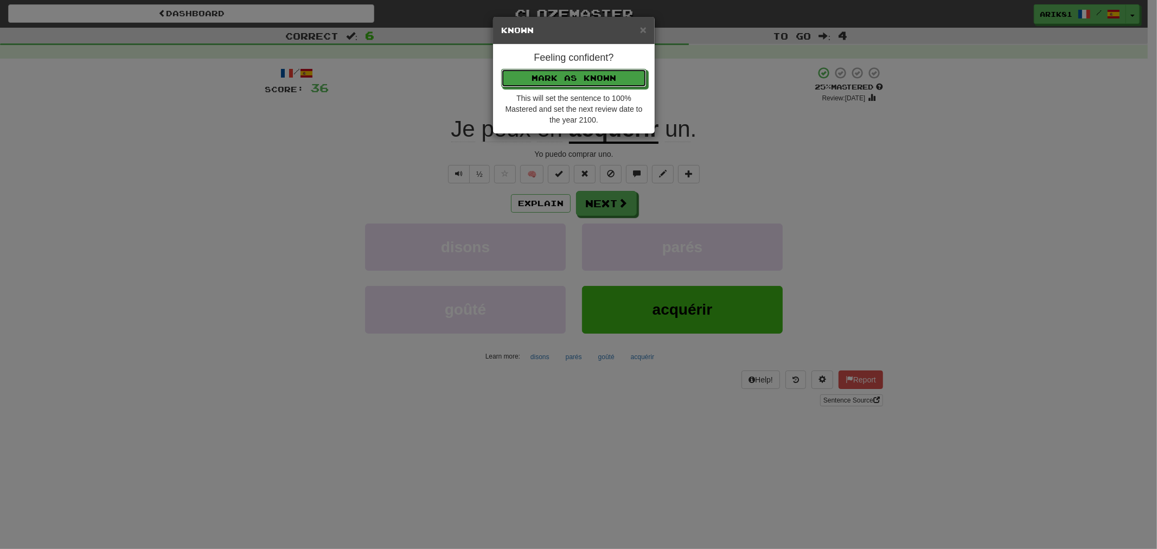
click at [501, 69] on button "Mark as Known" at bounding box center [573, 78] width 145 height 18
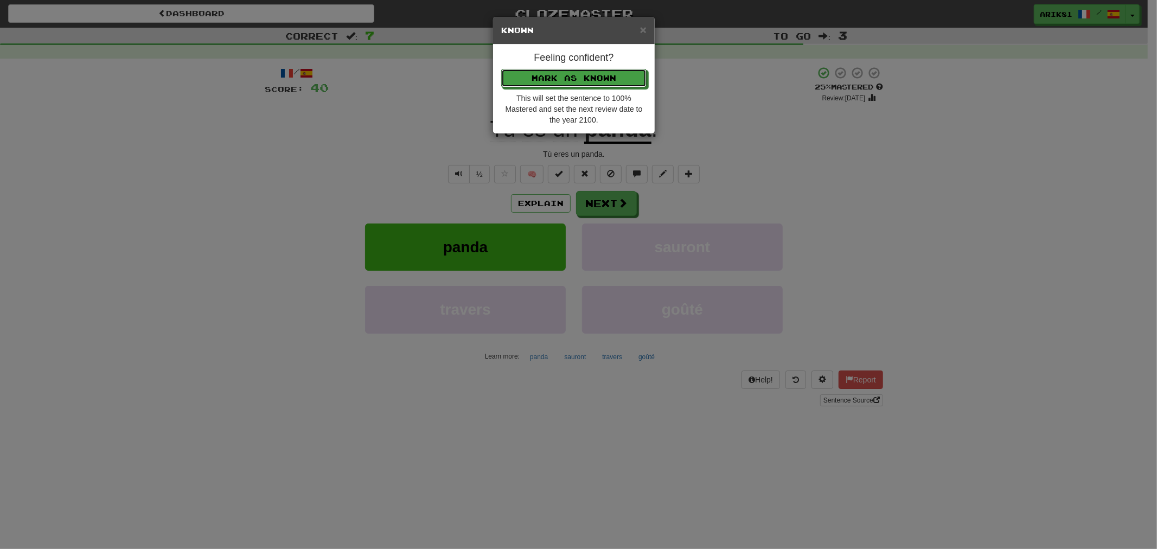
click at [501, 69] on button "Mark as Known" at bounding box center [573, 78] width 145 height 18
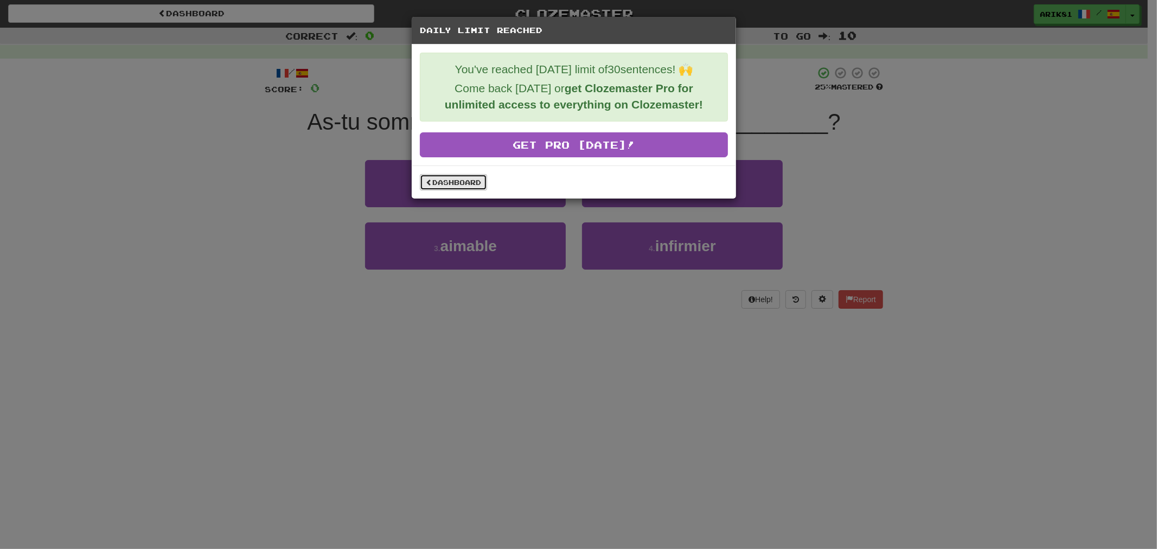
click at [451, 175] on link "Dashboard" at bounding box center [453, 182] width 67 height 16
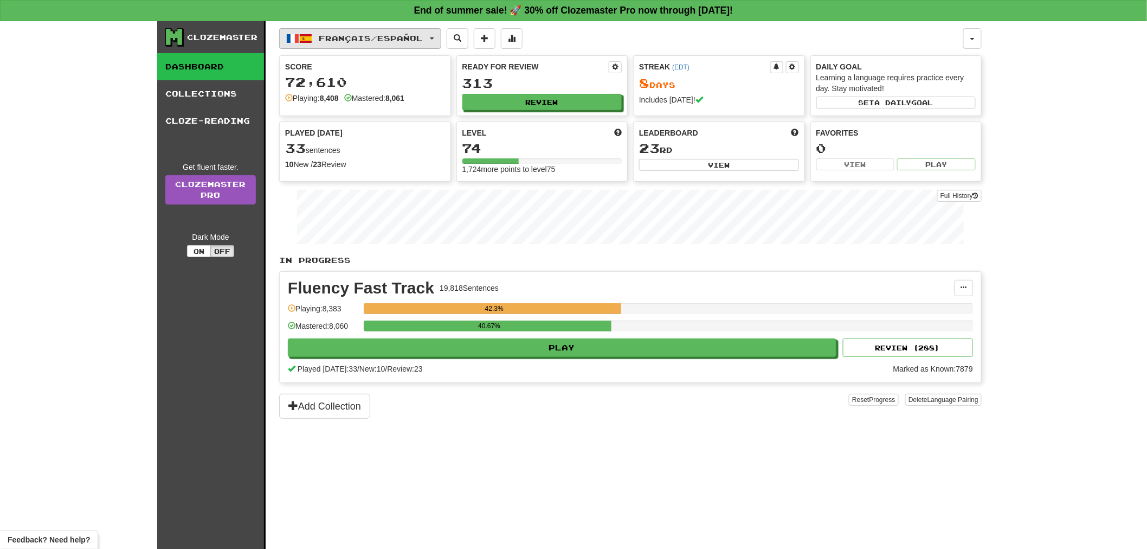
click at [324, 33] on button "Français / Español" at bounding box center [360, 38] width 162 height 21
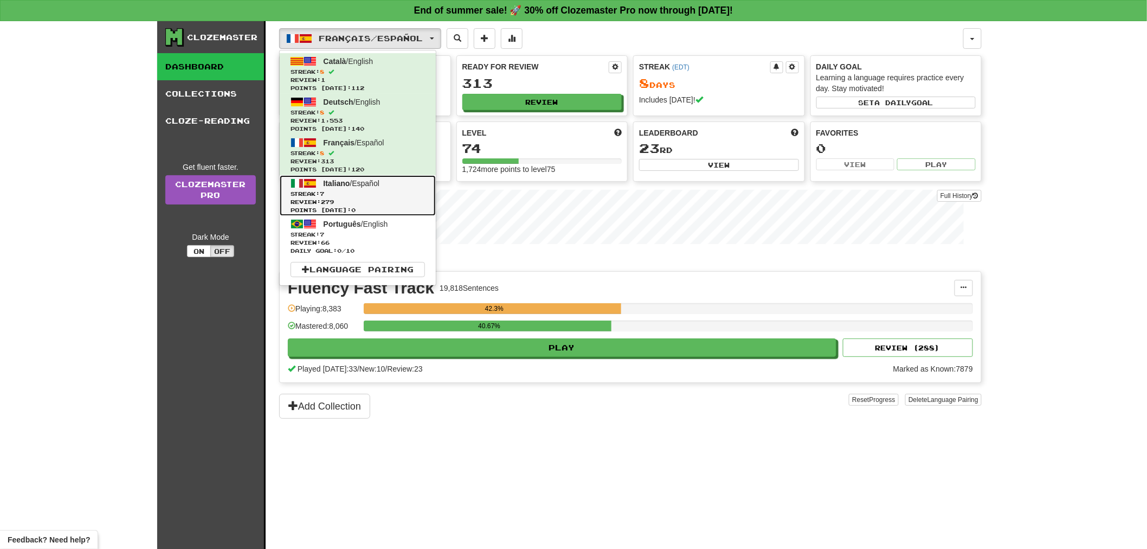
click at [341, 185] on span "Italiano" at bounding box center [337, 183] width 27 height 9
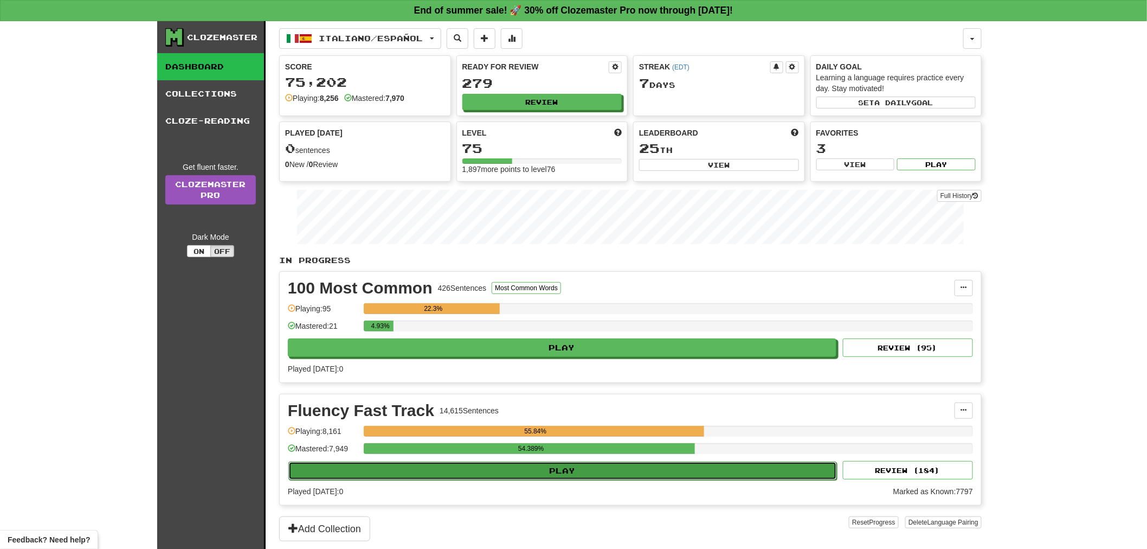
click at [522, 477] on button "Play" at bounding box center [562, 470] width 549 height 18
select select "**"
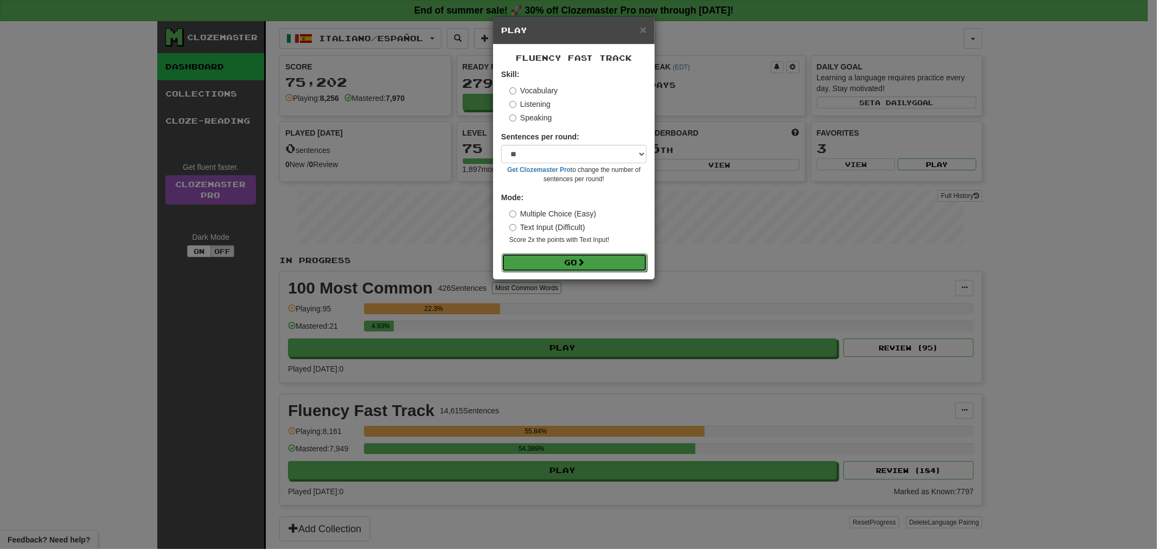
click at [617, 267] on button "Go" at bounding box center [574, 262] width 145 height 18
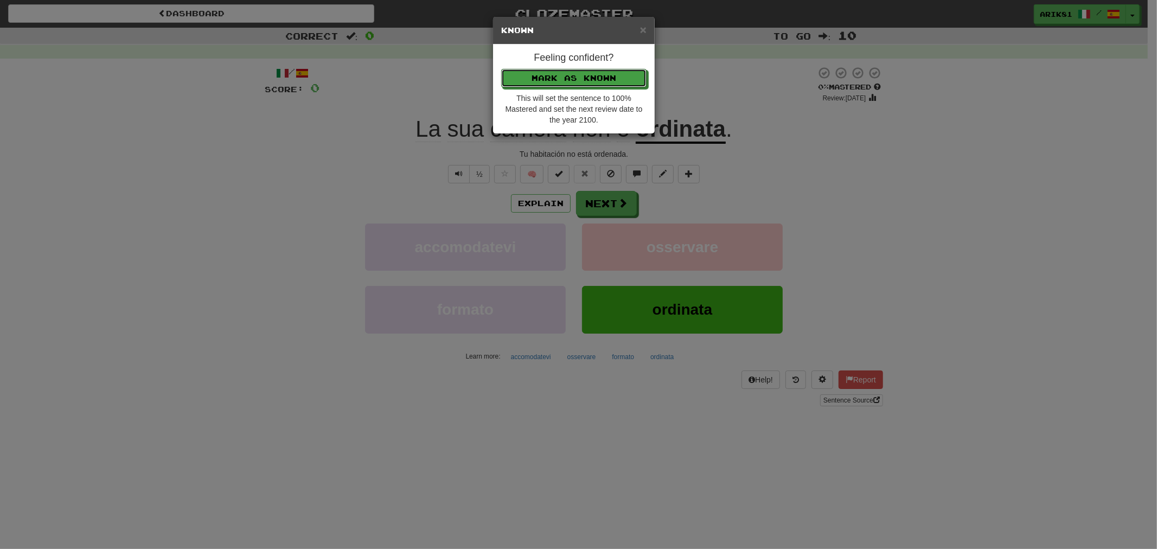
click at [501, 69] on button "Mark as Known" at bounding box center [573, 78] width 145 height 18
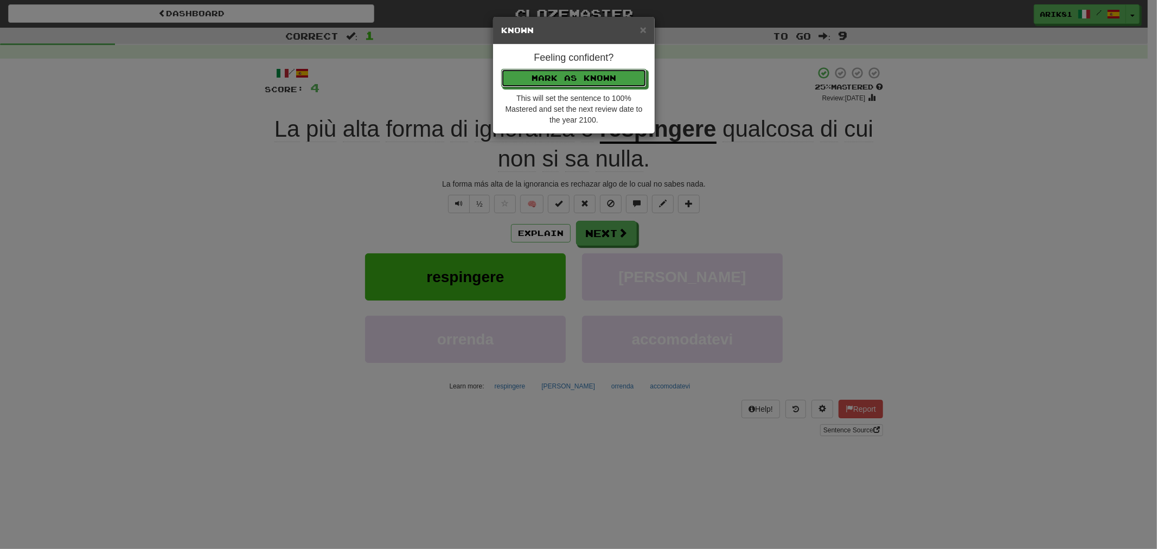
click at [501, 69] on button "Mark as Known" at bounding box center [573, 78] width 145 height 18
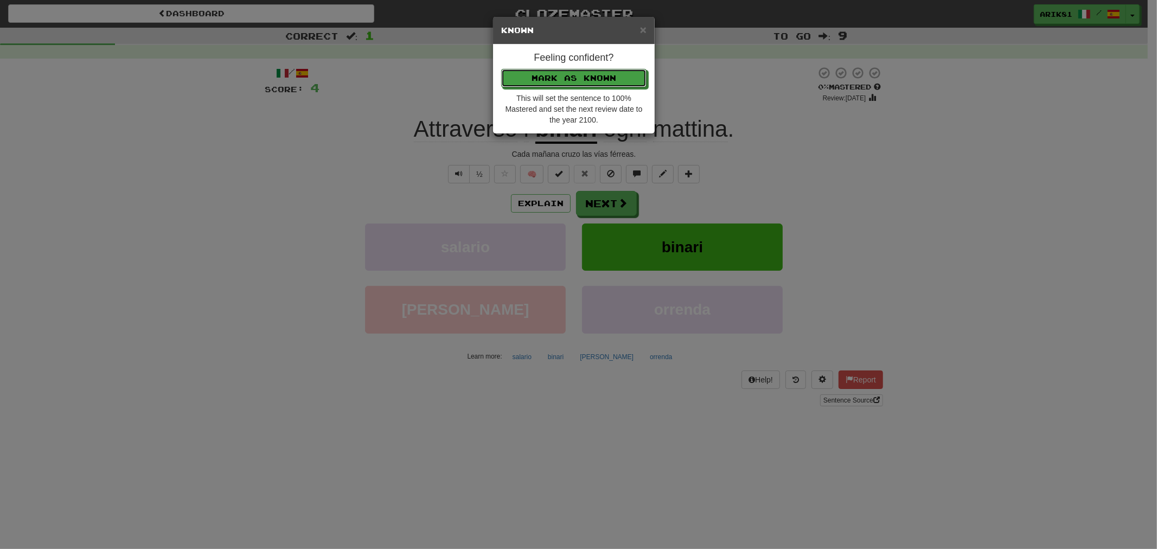
click at [501, 69] on button "Mark as Known" at bounding box center [573, 78] width 145 height 18
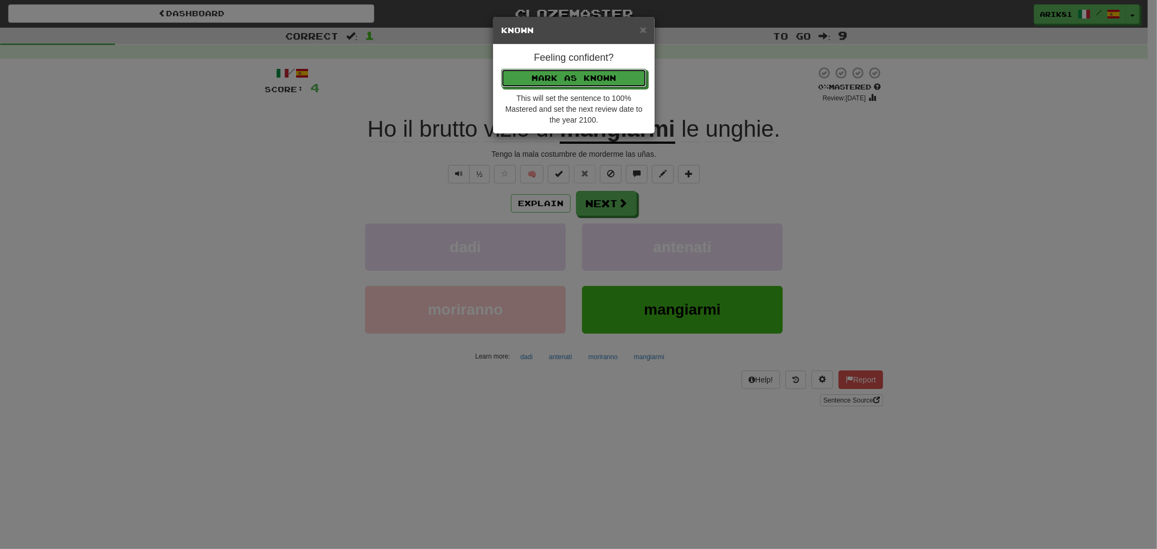
click at [501, 69] on button "Mark as Known" at bounding box center [573, 78] width 145 height 18
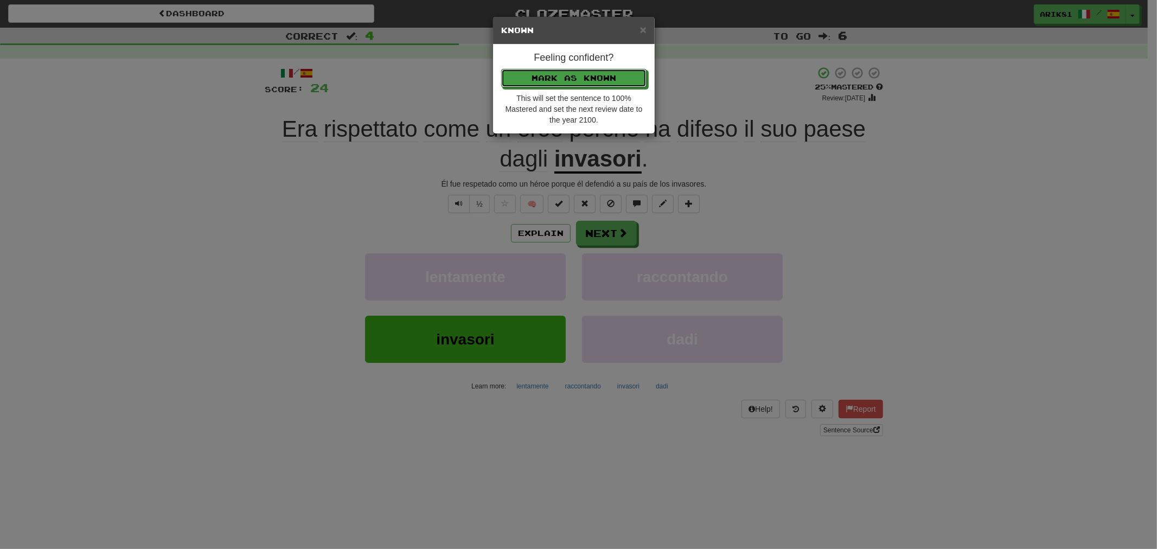
click at [501, 69] on button "Mark as Known" at bounding box center [573, 78] width 145 height 18
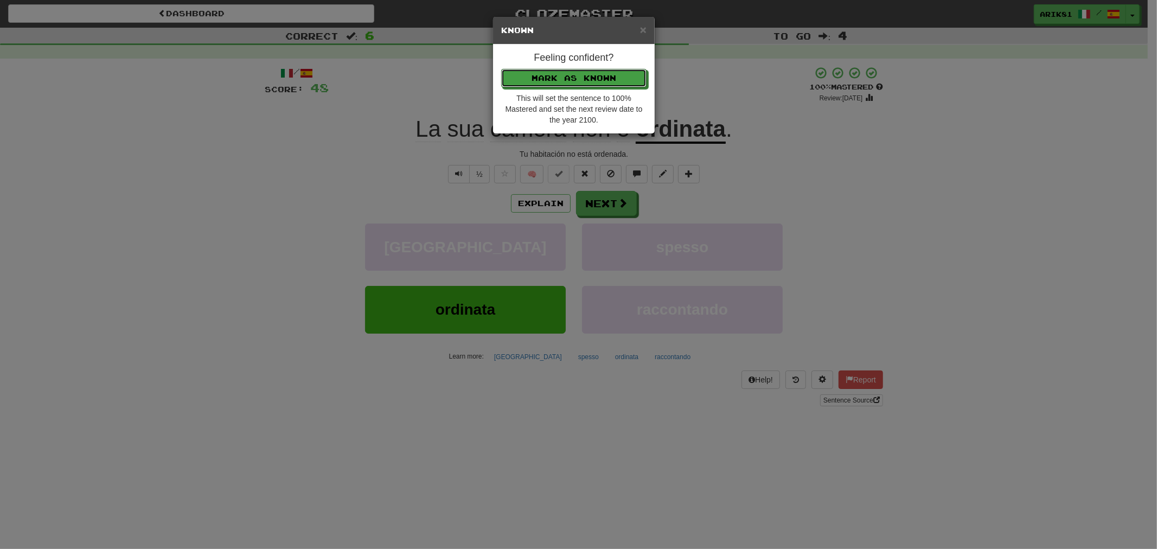
click at [501, 69] on button "Mark as Known" at bounding box center [573, 78] width 145 height 18
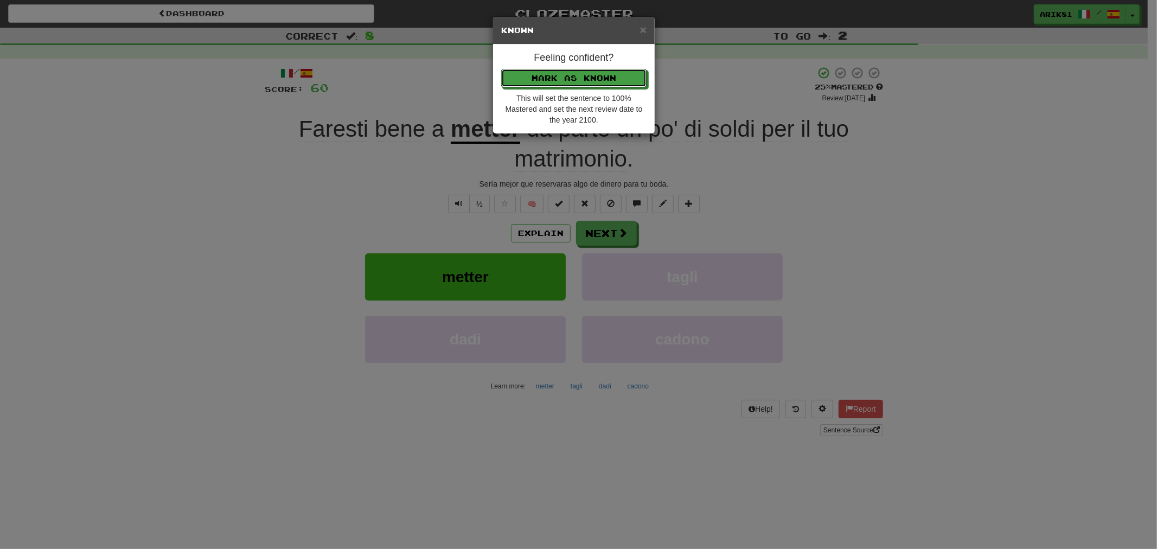
click at [501, 69] on button "Mark as Known" at bounding box center [573, 78] width 145 height 18
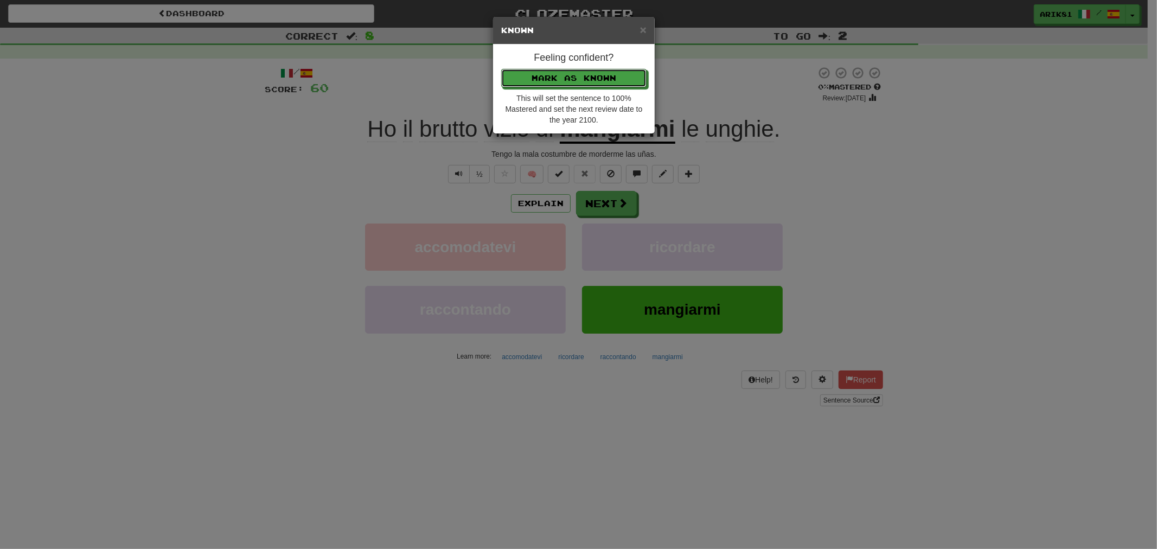
click at [501, 69] on button "Mark as Known" at bounding box center [573, 78] width 145 height 18
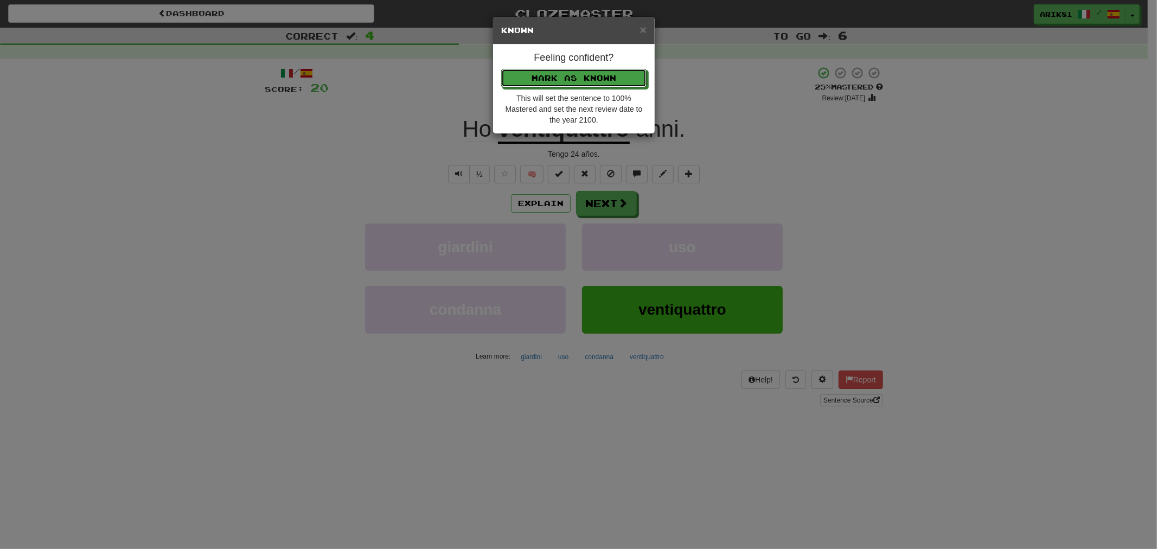
click at [501, 69] on button "Mark as Known" at bounding box center [573, 78] width 145 height 18
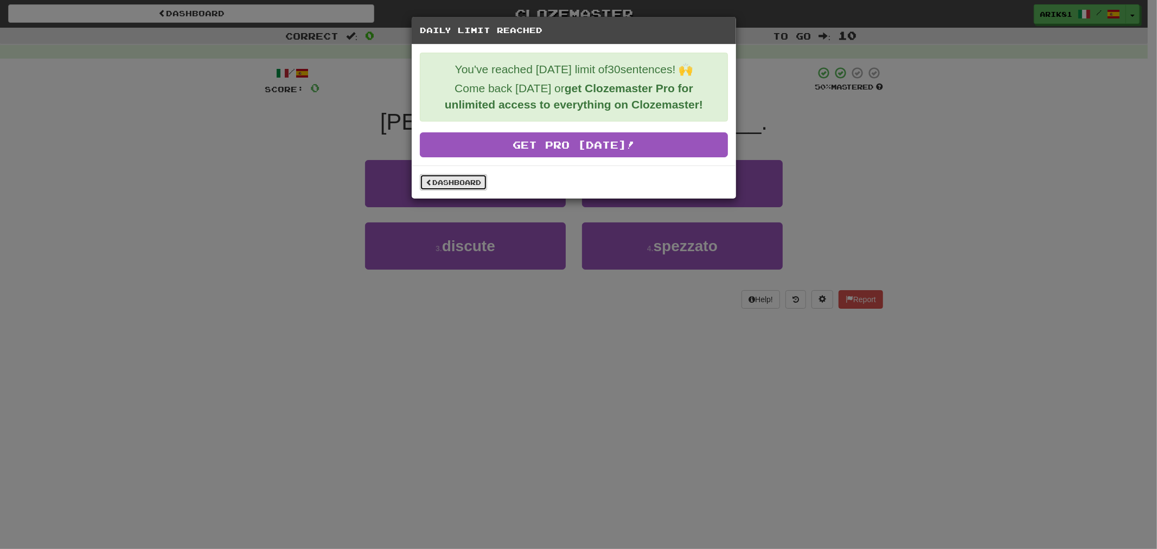
click at [442, 183] on link "Dashboard" at bounding box center [453, 182] width 67 height 16
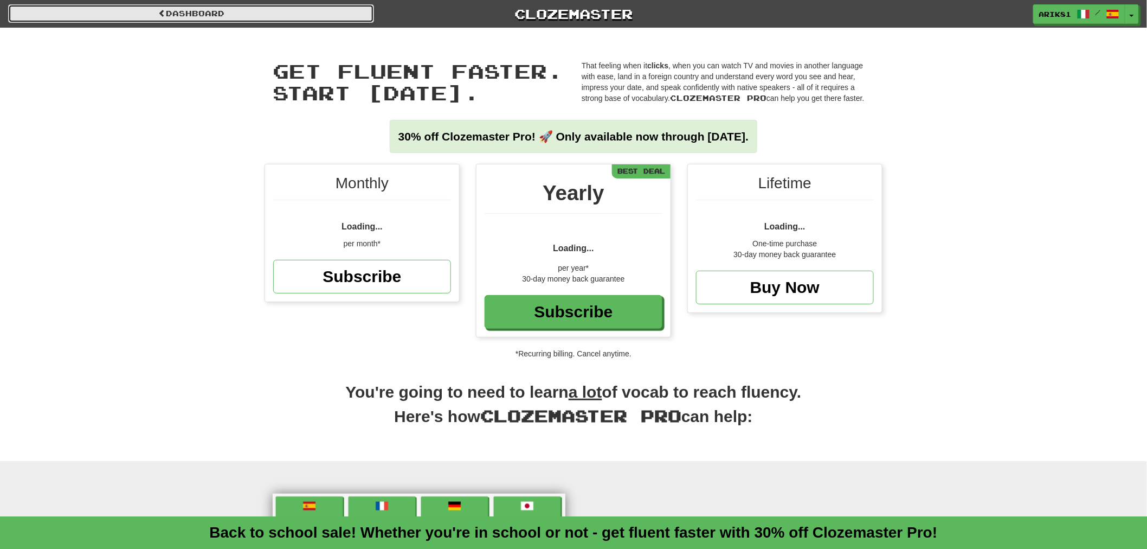
click at [305, 12] on link "Dashboard" at bounding box center [191, 13] width 366 height 18
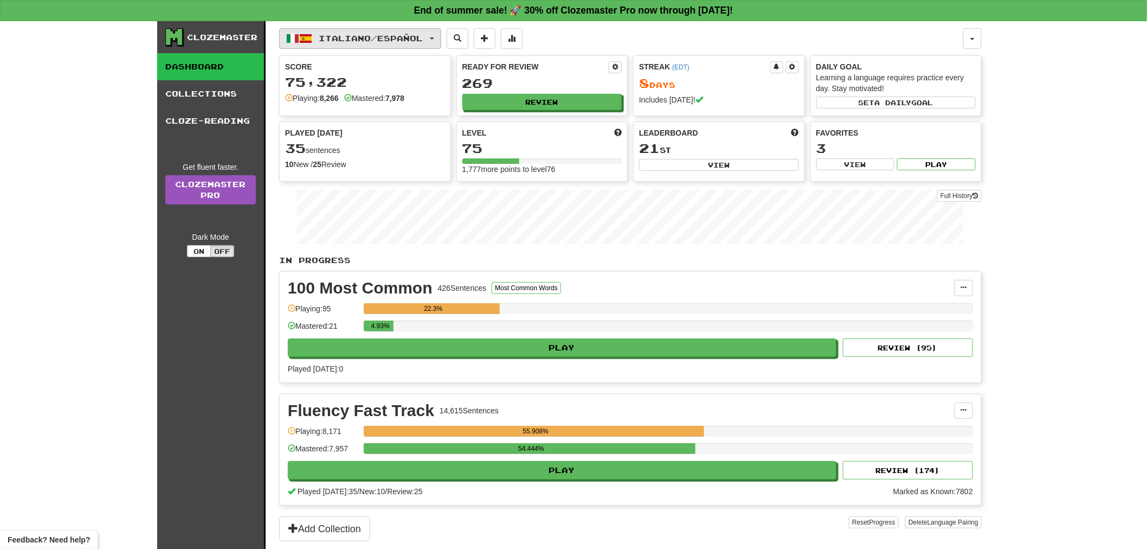
click at [403, 29] on button "Italiano / Español" at bounding box center [360, 38] width 162 height 21
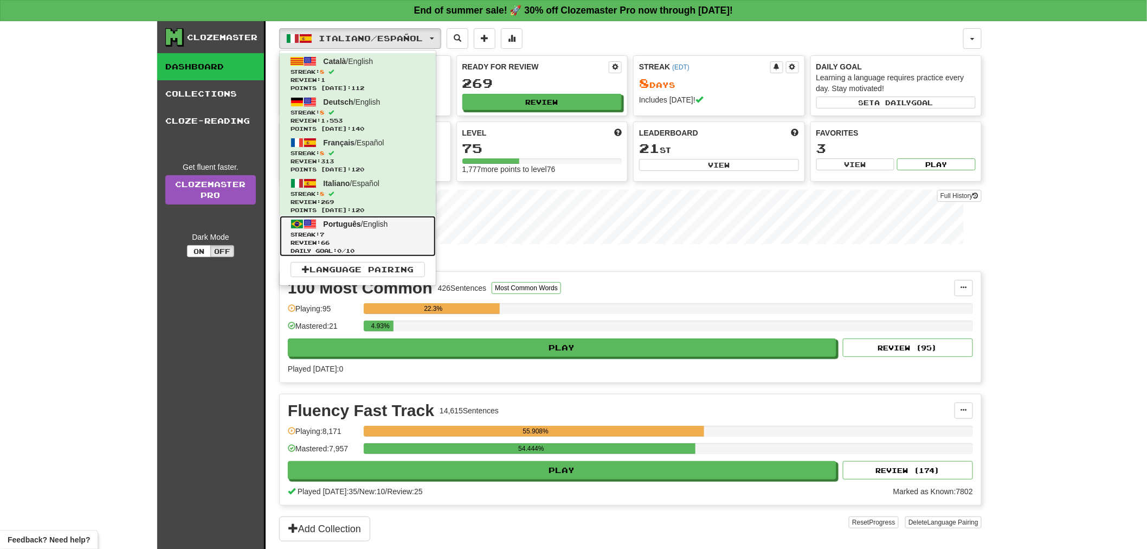
click at [332, 218] on link "Português / English Streak: 7 Review: 66 Daily Goal: 0 / 10" at bounding box center [358, 236] width 156 height 41
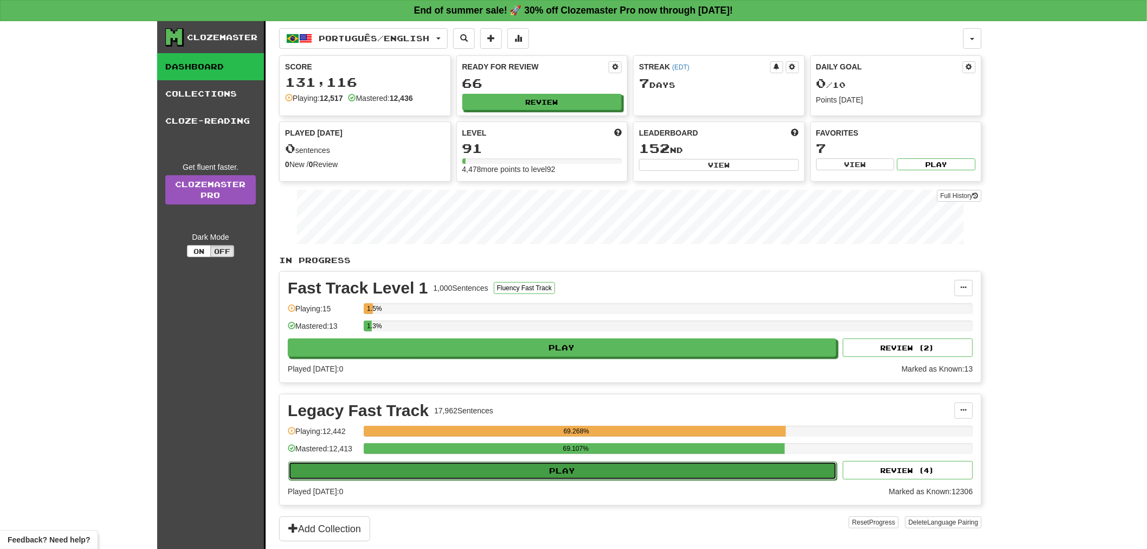
click at [601, 470] on button "Play" at bounding box center [562, 470] width 549 height 18
select select "**"
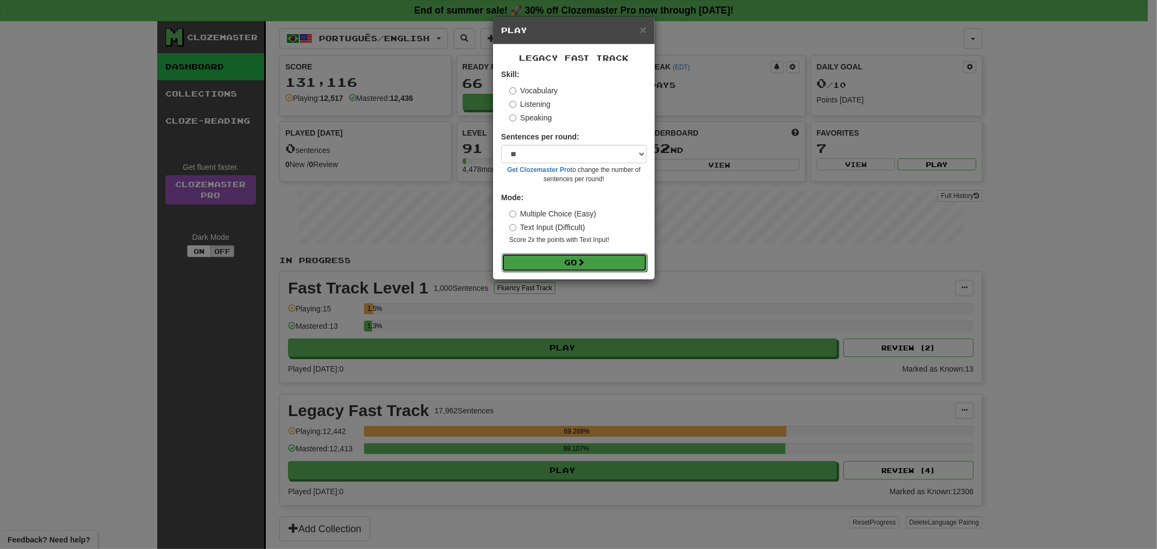
click at [613, 259] on button "Go" at bounding box center [574, 262] width 145 height 18
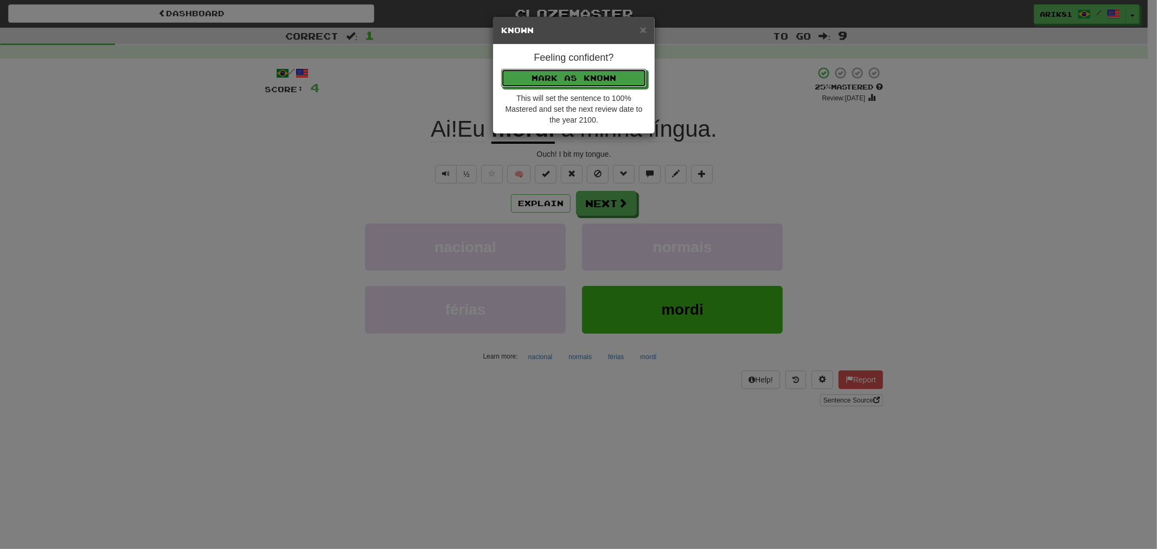
click at [501, 69] on button "Mark as Known" at bounding box center [573, 78] width 145 height 18
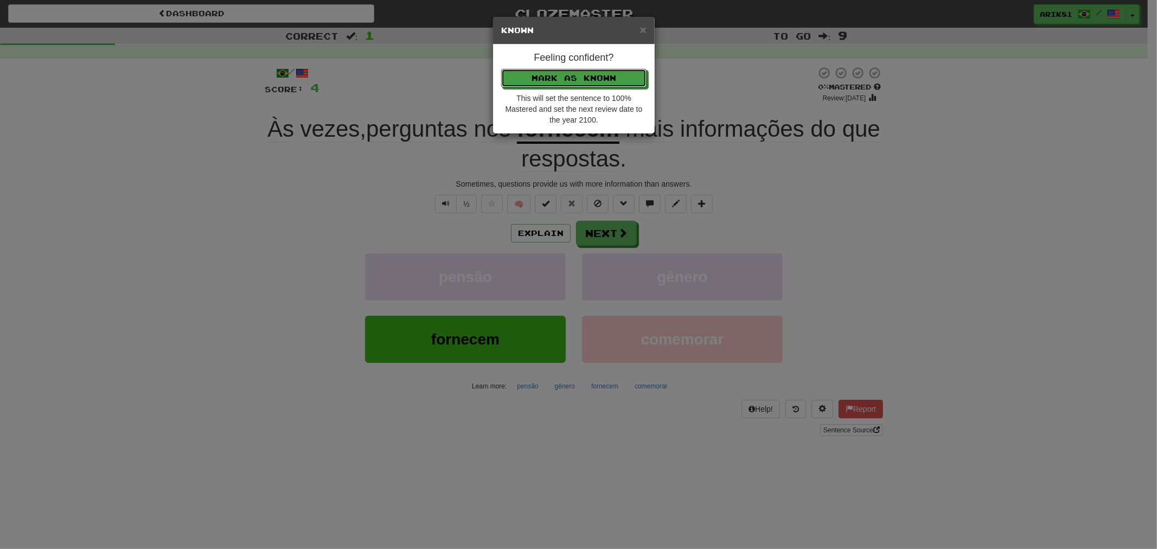
click at [501, 69] on button "Mark as Known" at bounding box center [573, 78] width 145 height 18
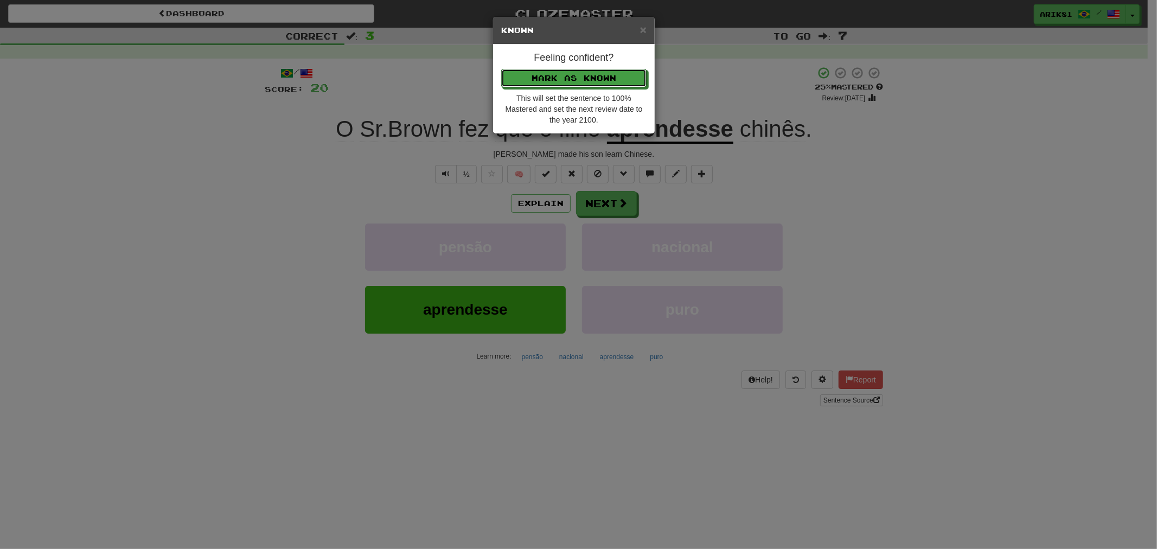
click at [501, 69] on button "Mark as Known" at bounding box center [573, 78] width 145 height 18
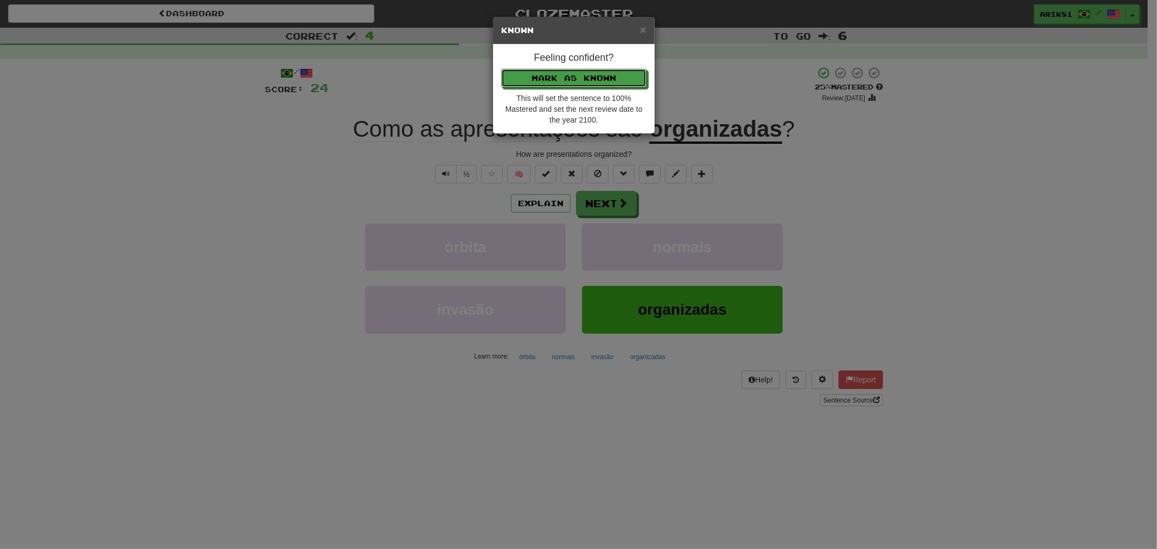
click at [501, 69] on button "Mark as Known" at bounding box center [573, 78] width 145 height 18
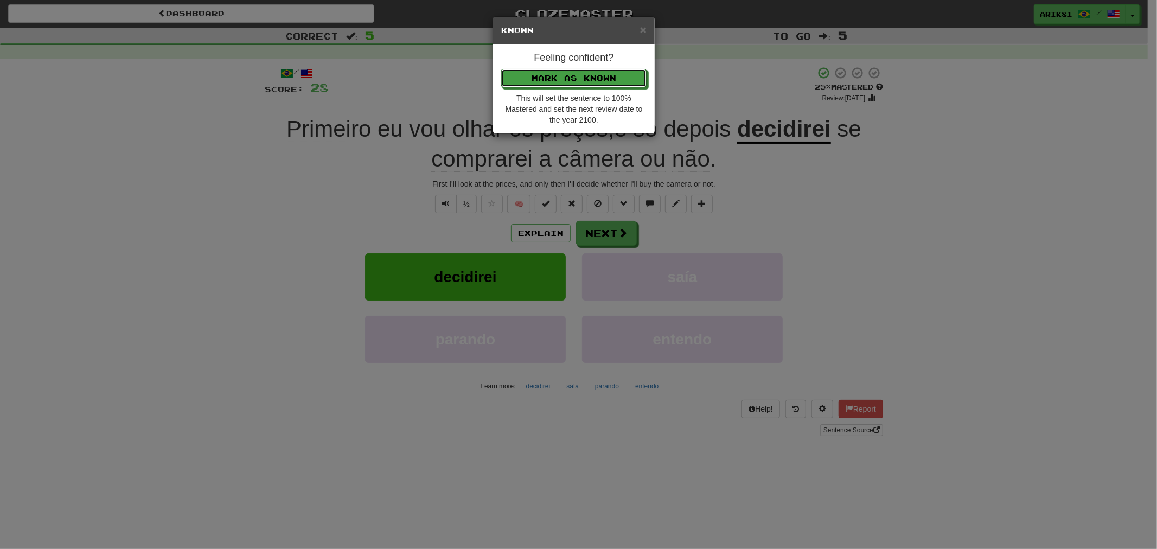
click at [501, 69] on button "Mark as Known" at bounding box center [573, 78] width 145 height 18
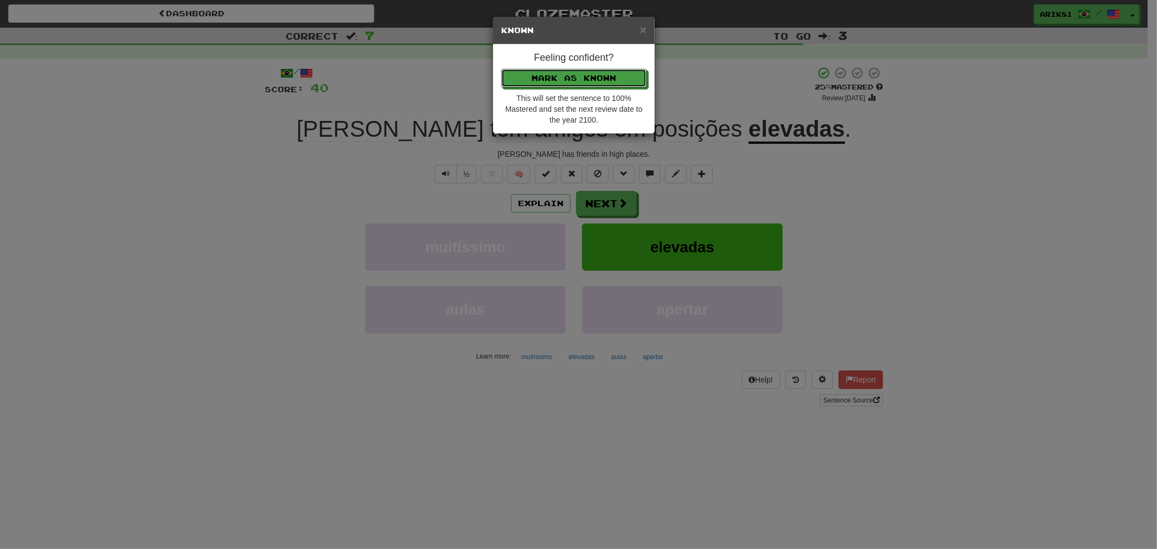
click at [501, 69] on button "Mark as Known" at bounding box center [573, 78] width 145 height 18
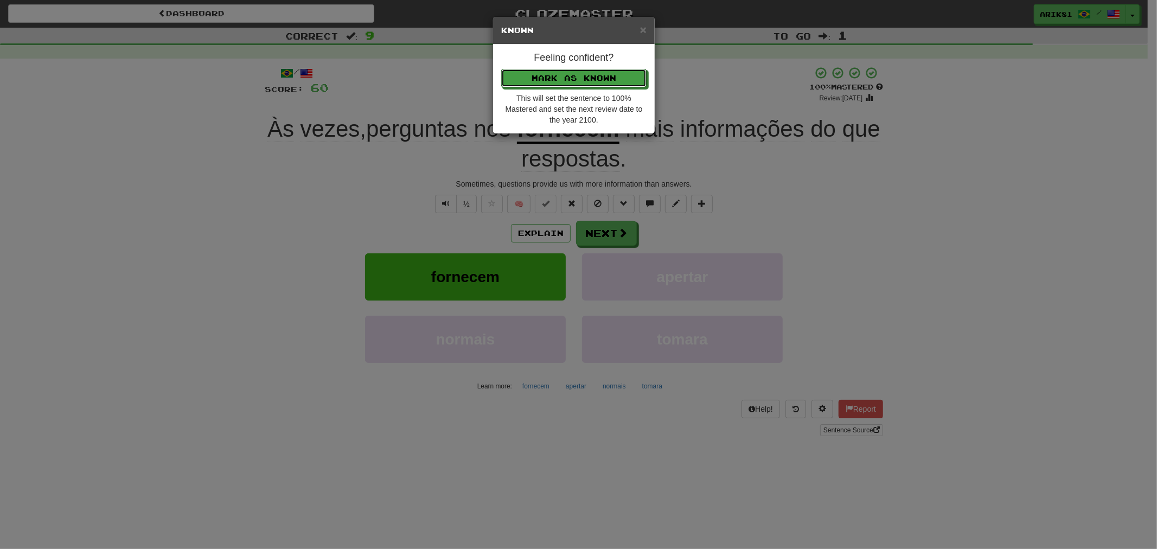
click at [501, 69] on button "Mark as Known" at bounding box center [573, 78] width 145 height 18
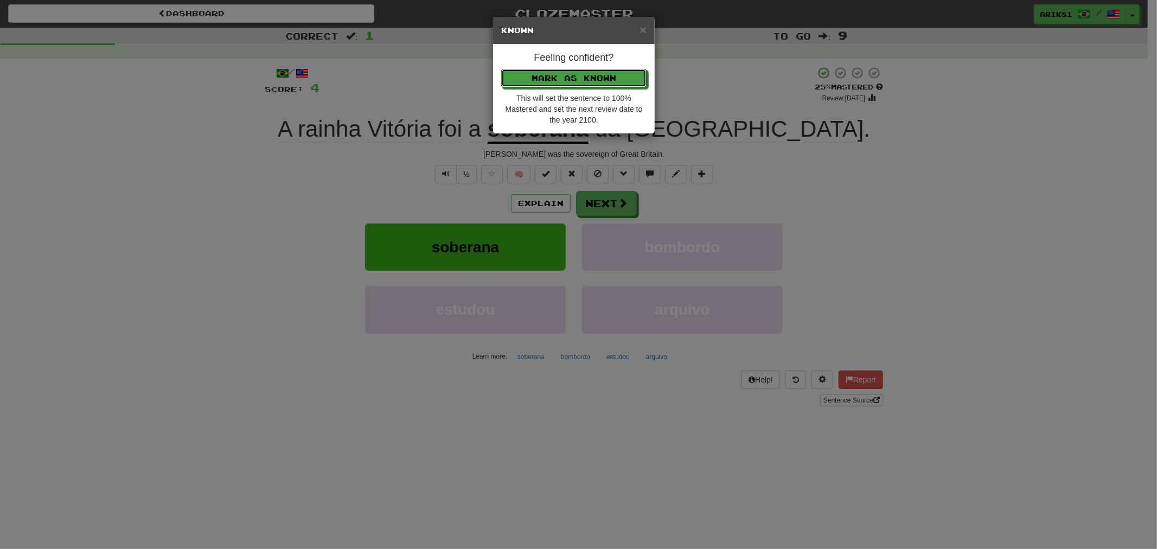
click at [501, 69] on button "Mark as Known" at bounding box center [573, 78] width 145 height 18
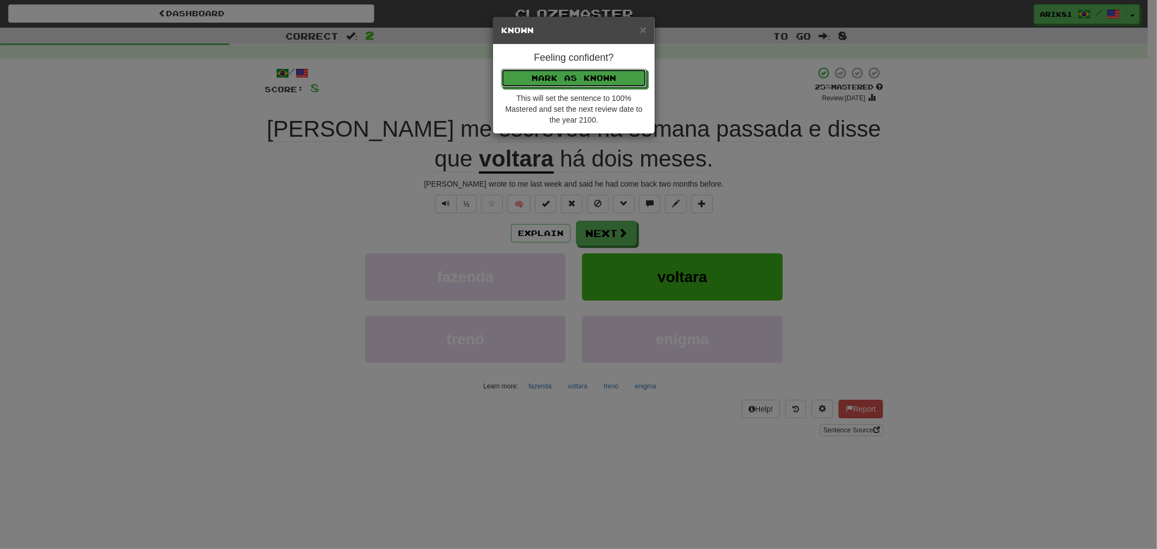
click at [501, 69] on button "Mark as Known" at bounding box center [573, 78] width 145 height 18
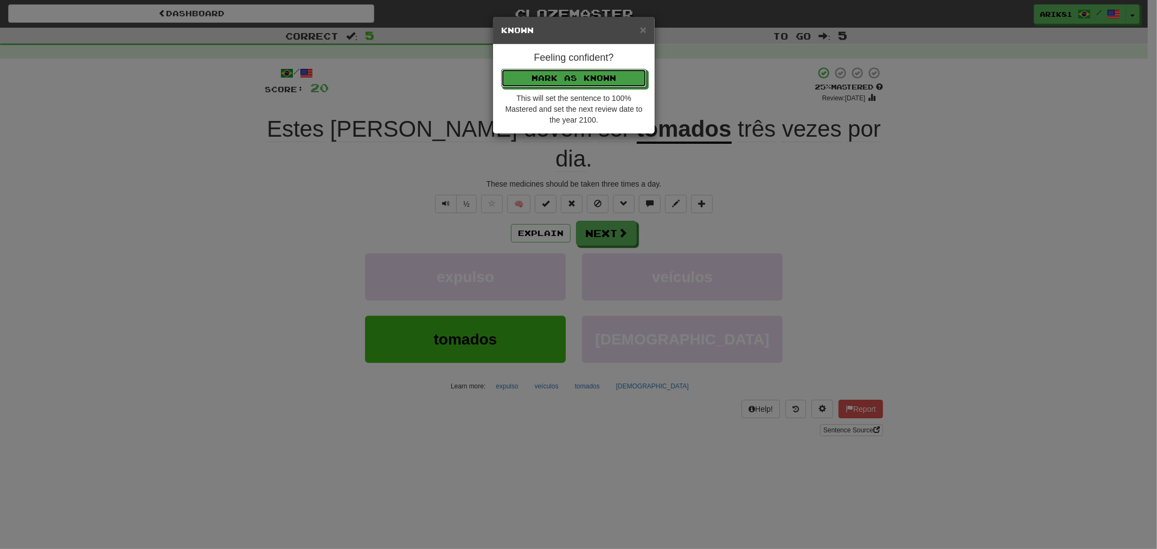
click at [501, 69] on button "Mark as Known" at bounding box center [573, 78] width 145 height 18
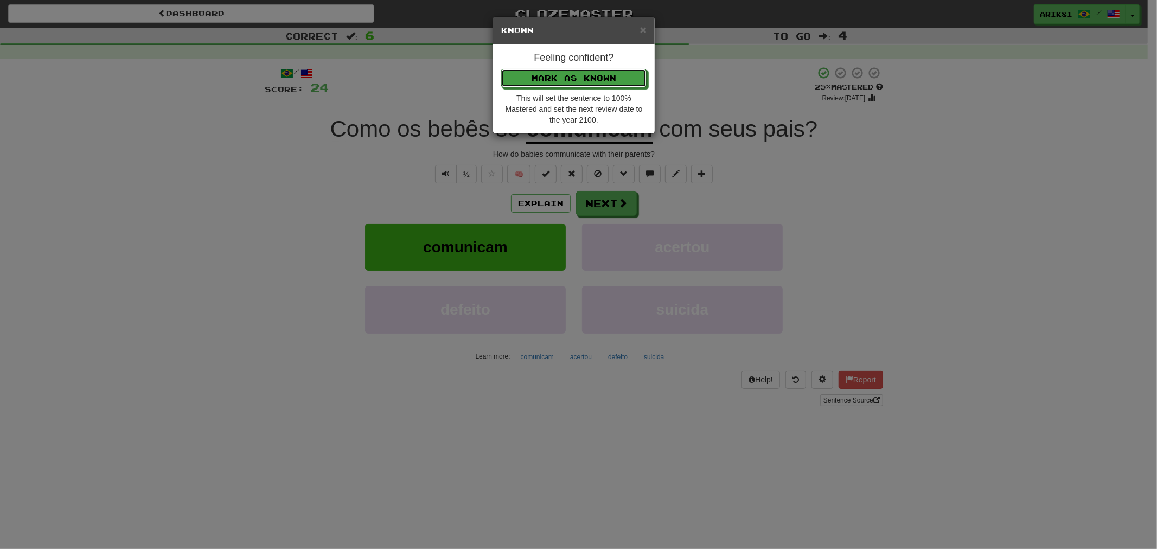
click at [501, 69] on button "Mark as Known" at bounding box center [573, 78] width 145 height 18
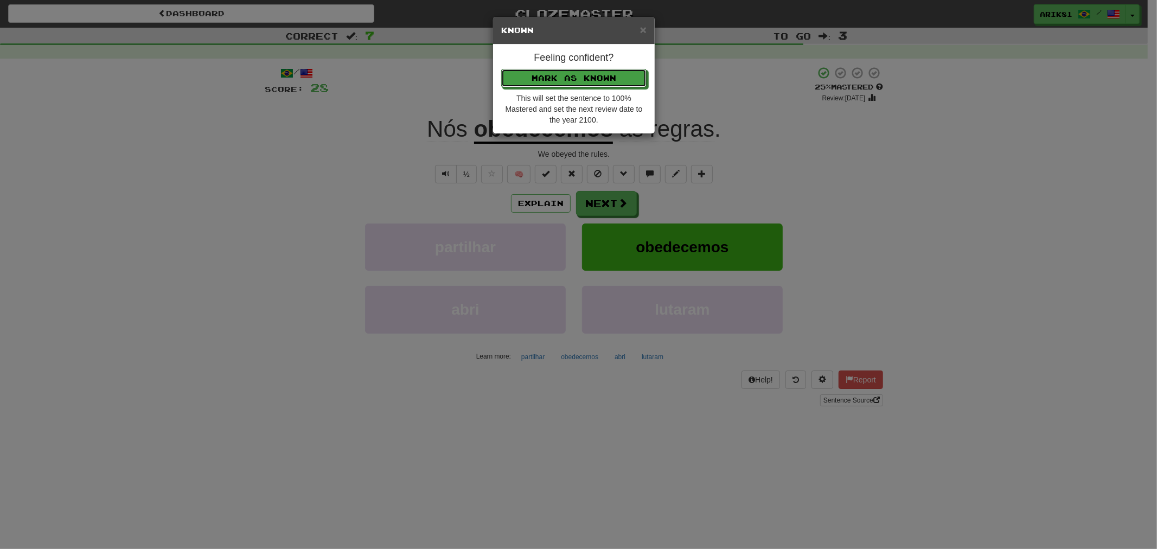
click at [501, 69] on button "Mark as Known" at bounding box center [573, 78] width 145 height 18
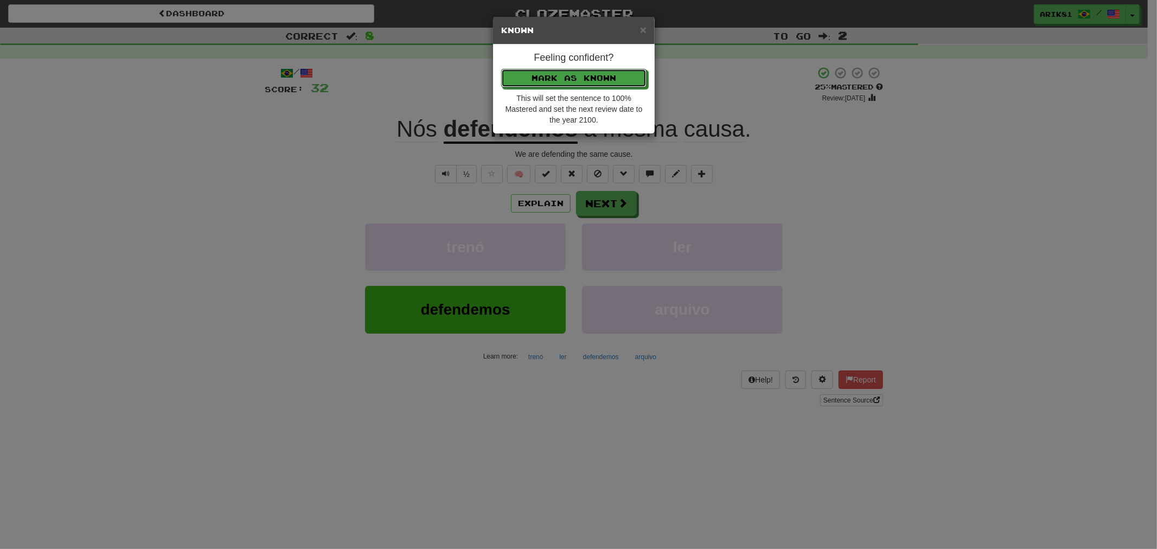
click at [501, 69] on button "Mark as Known" at bounding box center [573, 78] width 145 height 18
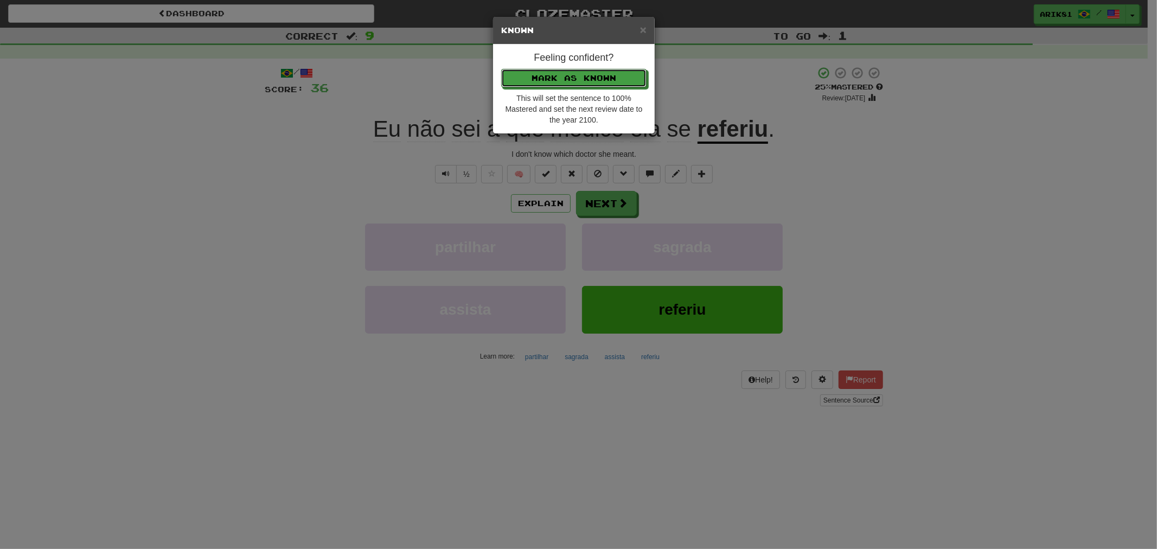
click at [501, 69] on button "Mark as Known" at bounding box center [573, 78] width 145 height 18
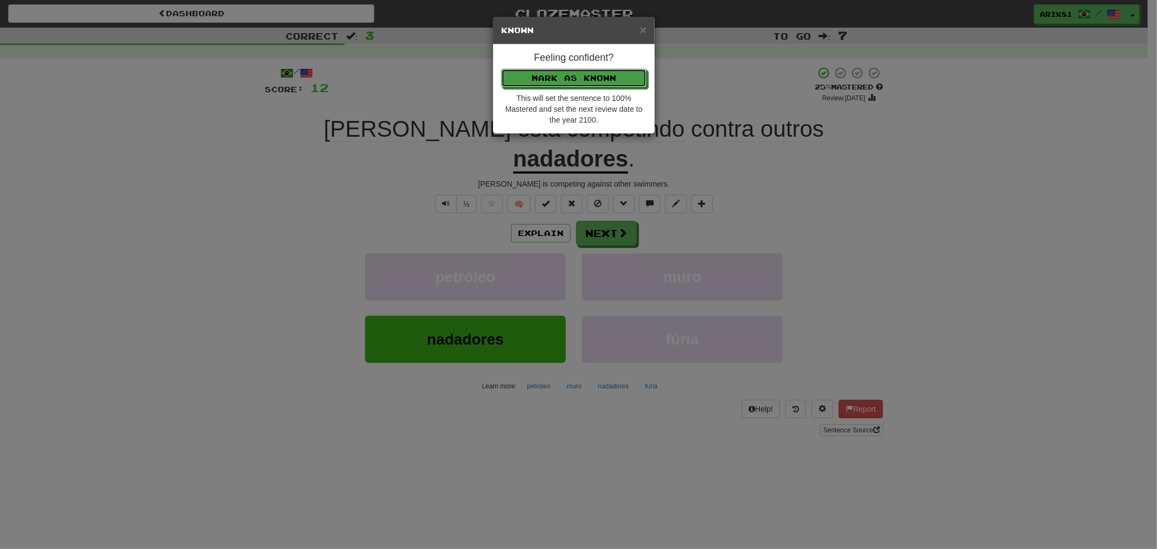
click at [501, 69] on button "Mark as Known" at bounding box center [573, 78] width 145 height 18
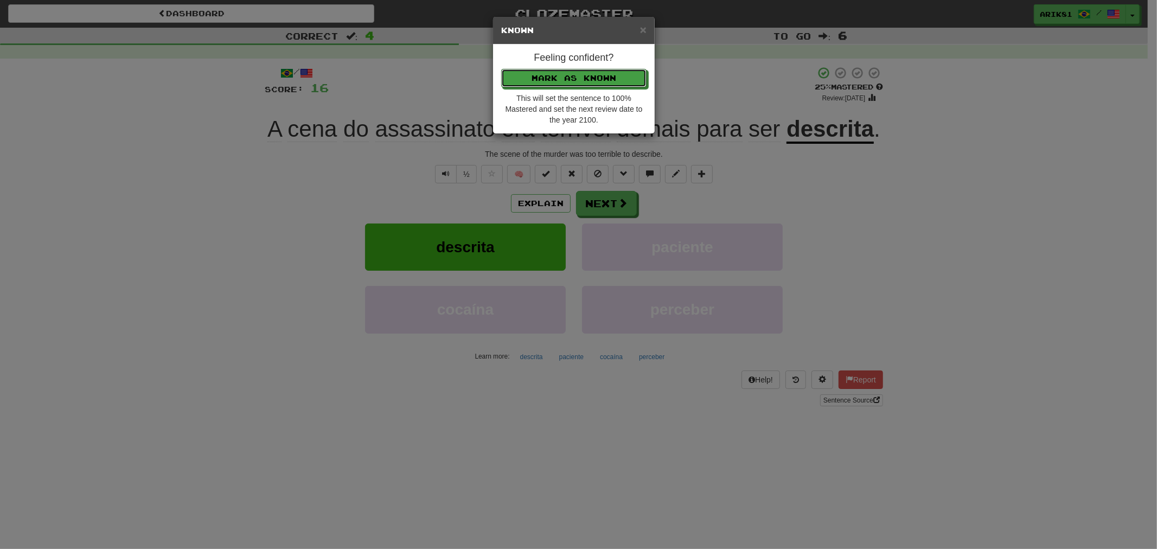
click at [501, 69] on button "Mark as Known" at bounding box center [573, 78] width 145 height 18
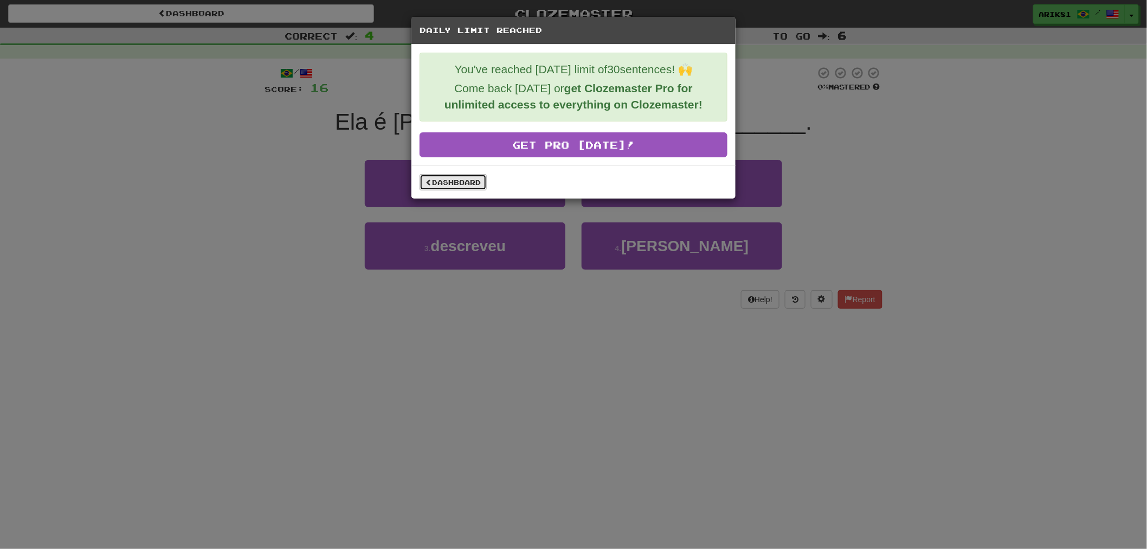
click at [461, 186] on link "Dashboard" at bounding box center [453, 182] width 67 height 16
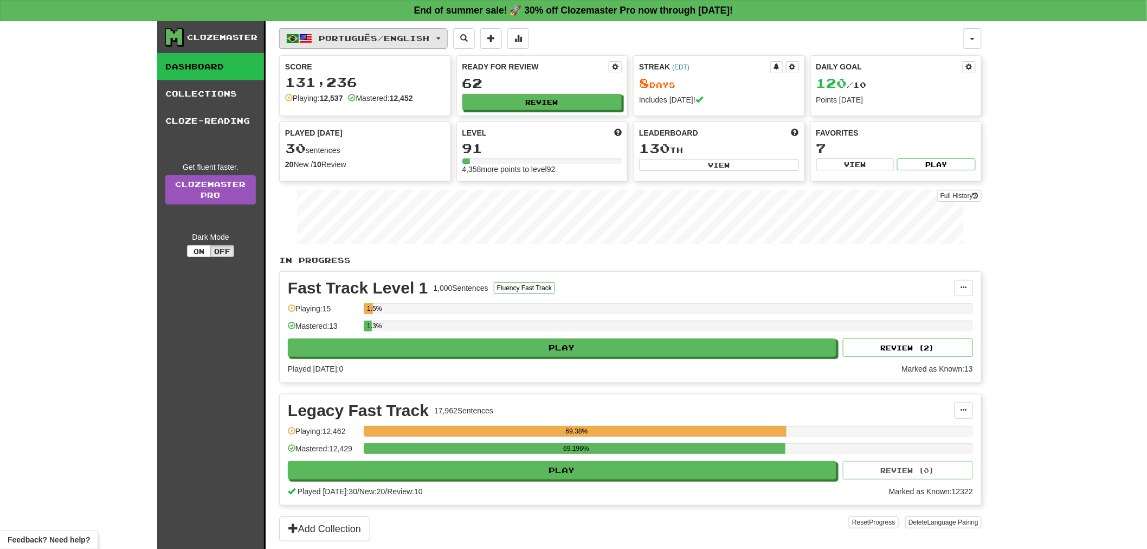
click at [443, 33] on button "Português / English" at bounding box center [363, 38] width 169 height 21
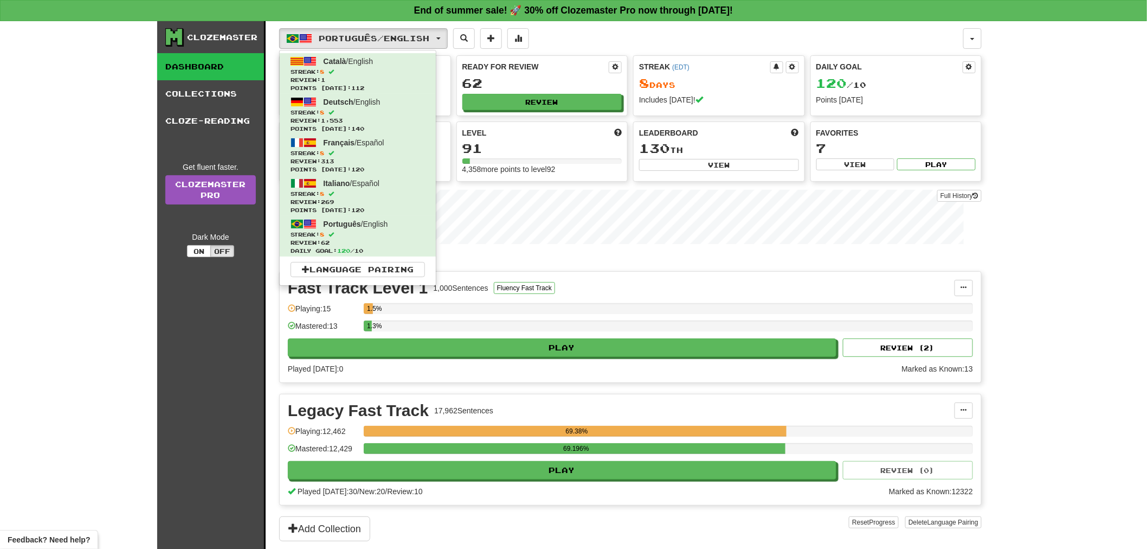
click at [1050, 91] on div "Clozemaster Dashboard Collections Cloze-Reading Get fluent faster. Clozemaster …" at bounding box center [573, 285] width 1147 height 528
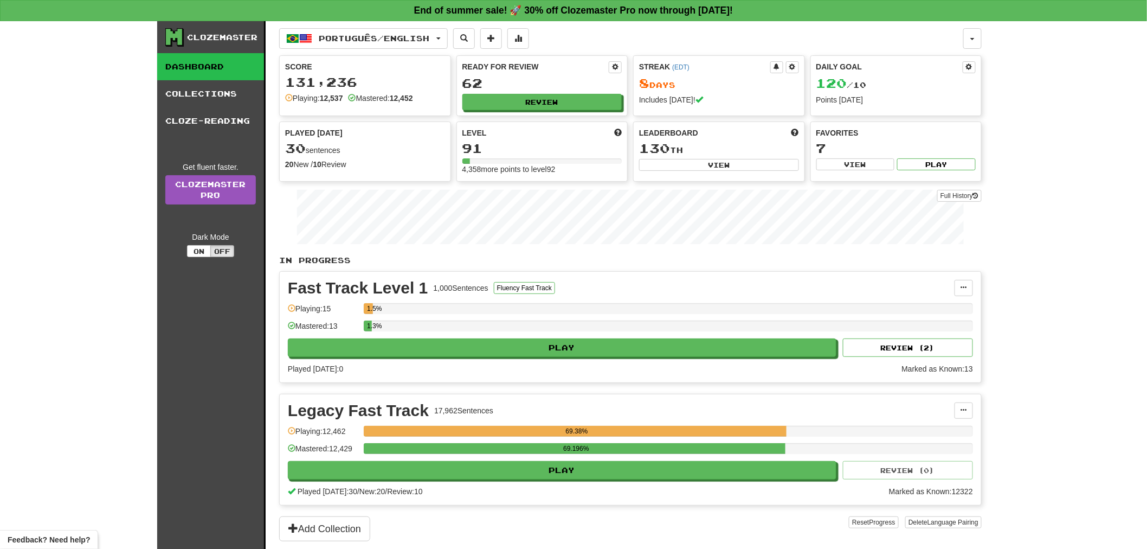
drag, startPoint x: 1114, startPoint y: 513, endPoint x: 1104, endPoint y: 555, distance: 43.7
click at [1104, 548] on html "**********" at bounding box center [573, 467] width 1147 height 934
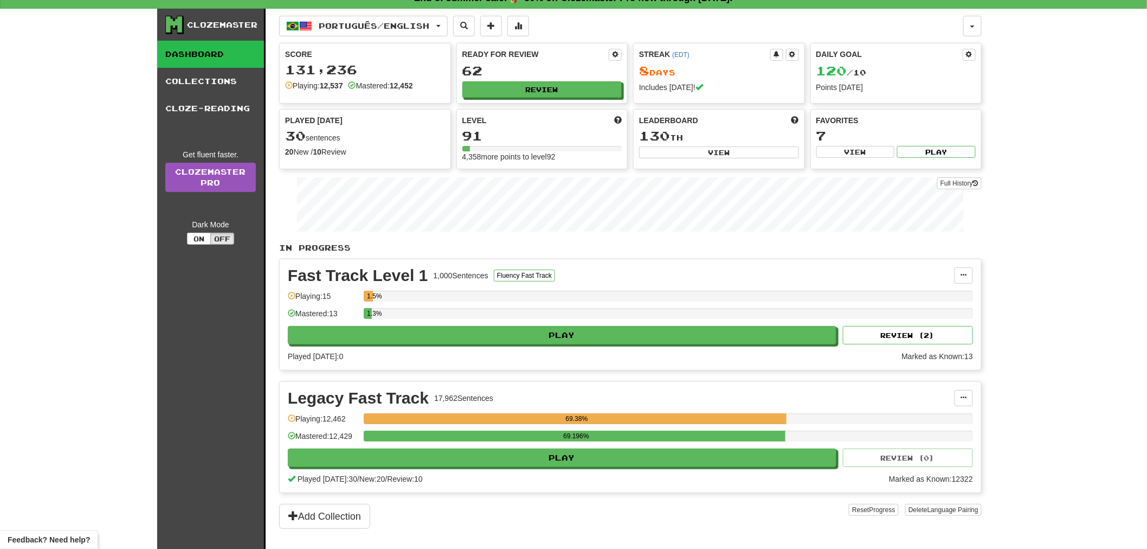
click at [1075, 495] on div "Clozemaster Dashboard Collections Cloze-Reading Get fluent faster. Clozemaster …" at bounding box center [573, 273] width 1147 height 528
click at [35, 132] on div "Clozemaster Dashboard Collections Cloze-Reading Get fluent faster. Clozemaster …" at bounding box center [573, 273] width 1147 height 528
click at [974, 25] on span "button" at bounding box center [973, 26] width 4 height 2
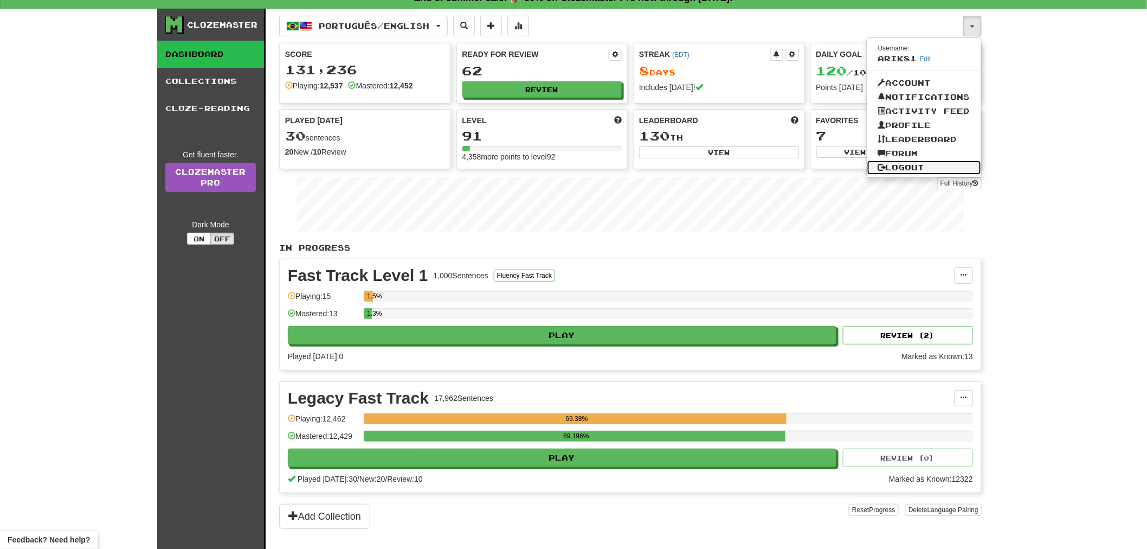
click at [922, 165] on link "Logout" at bounding box center [925, 168] width 114 height 14
